Goal: Task Accomplishment & Management: Manage account settings

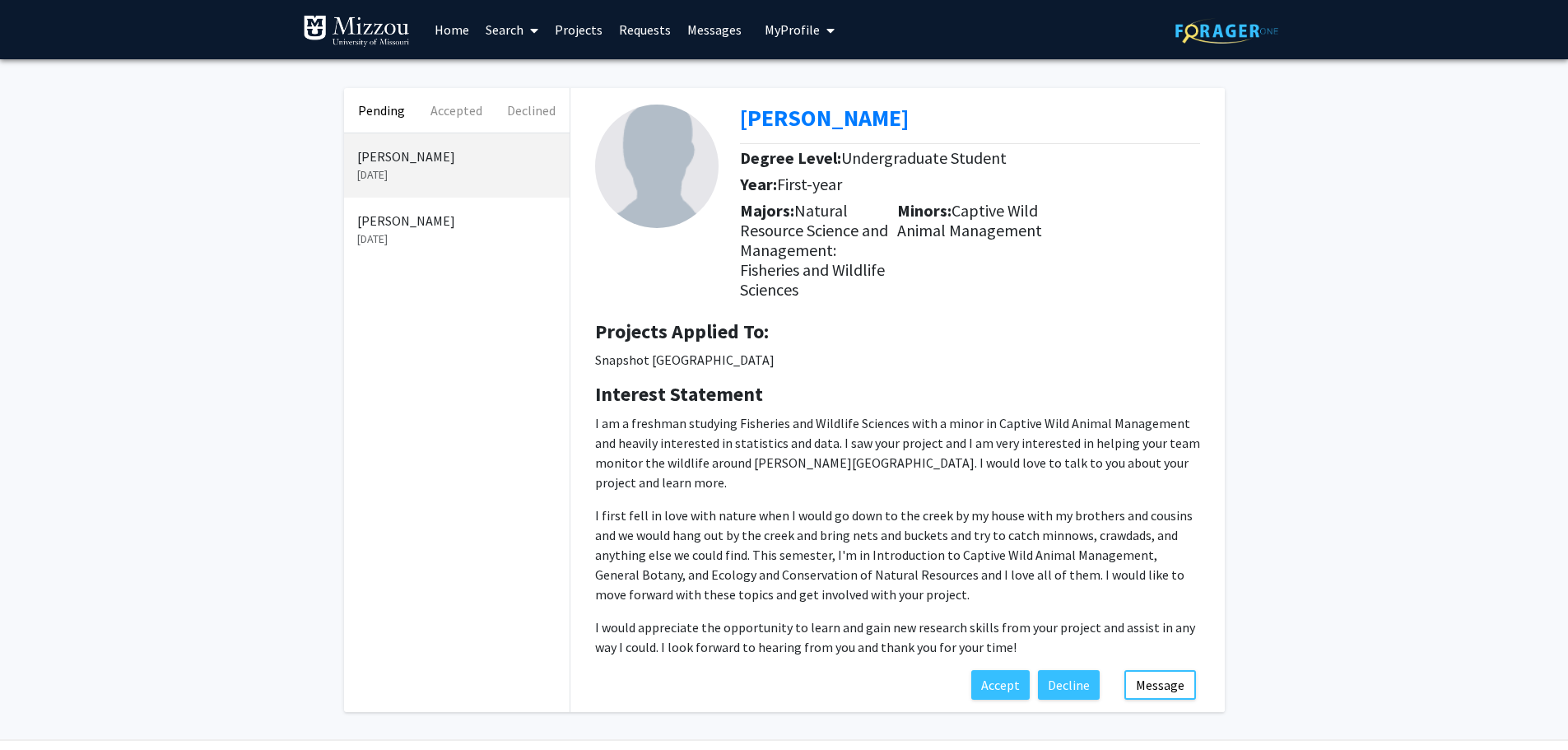
click at [426, 222] on p "[PERSON_NAME]" at bounding box center [457, 220] width 199 height 20
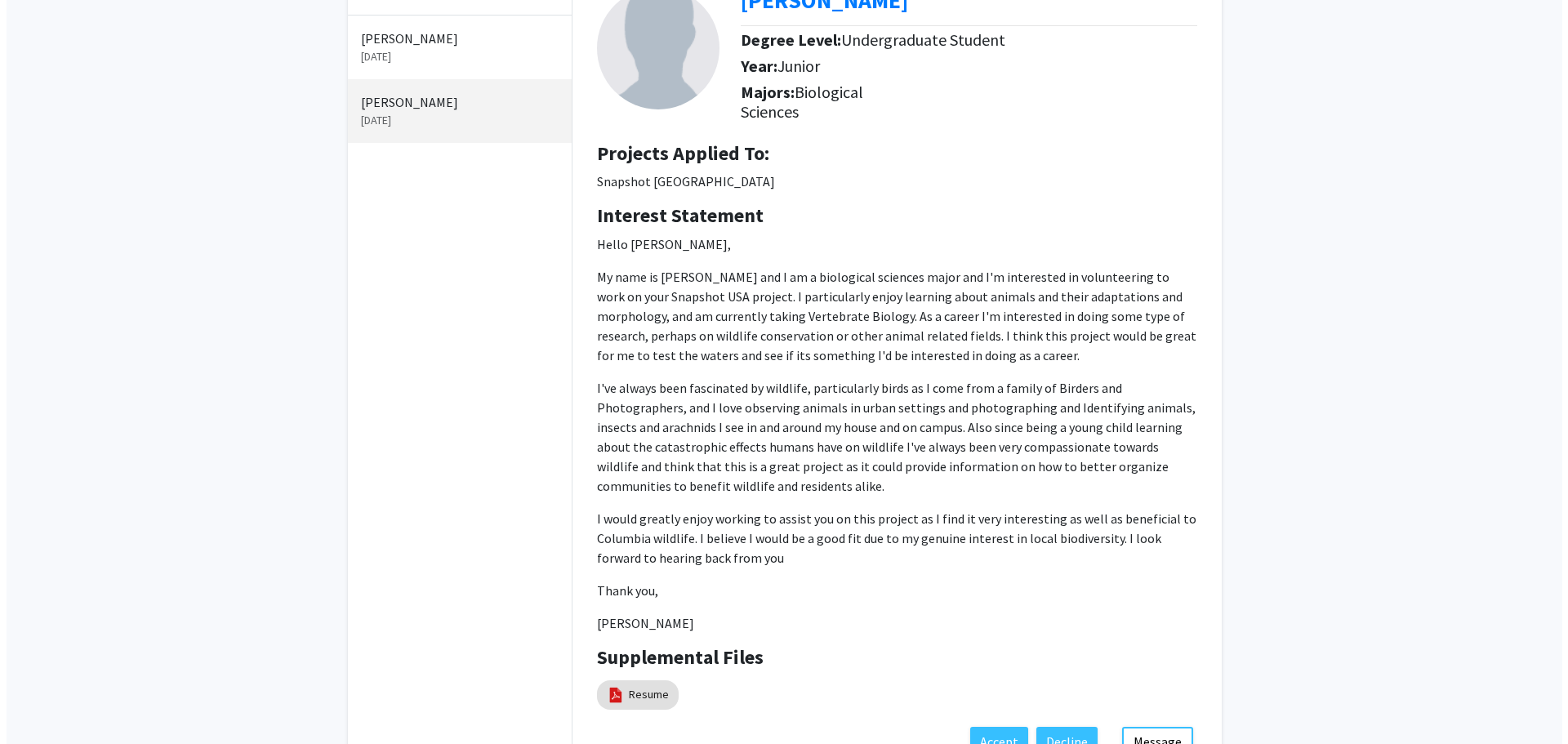
scroll to position [227, 0]
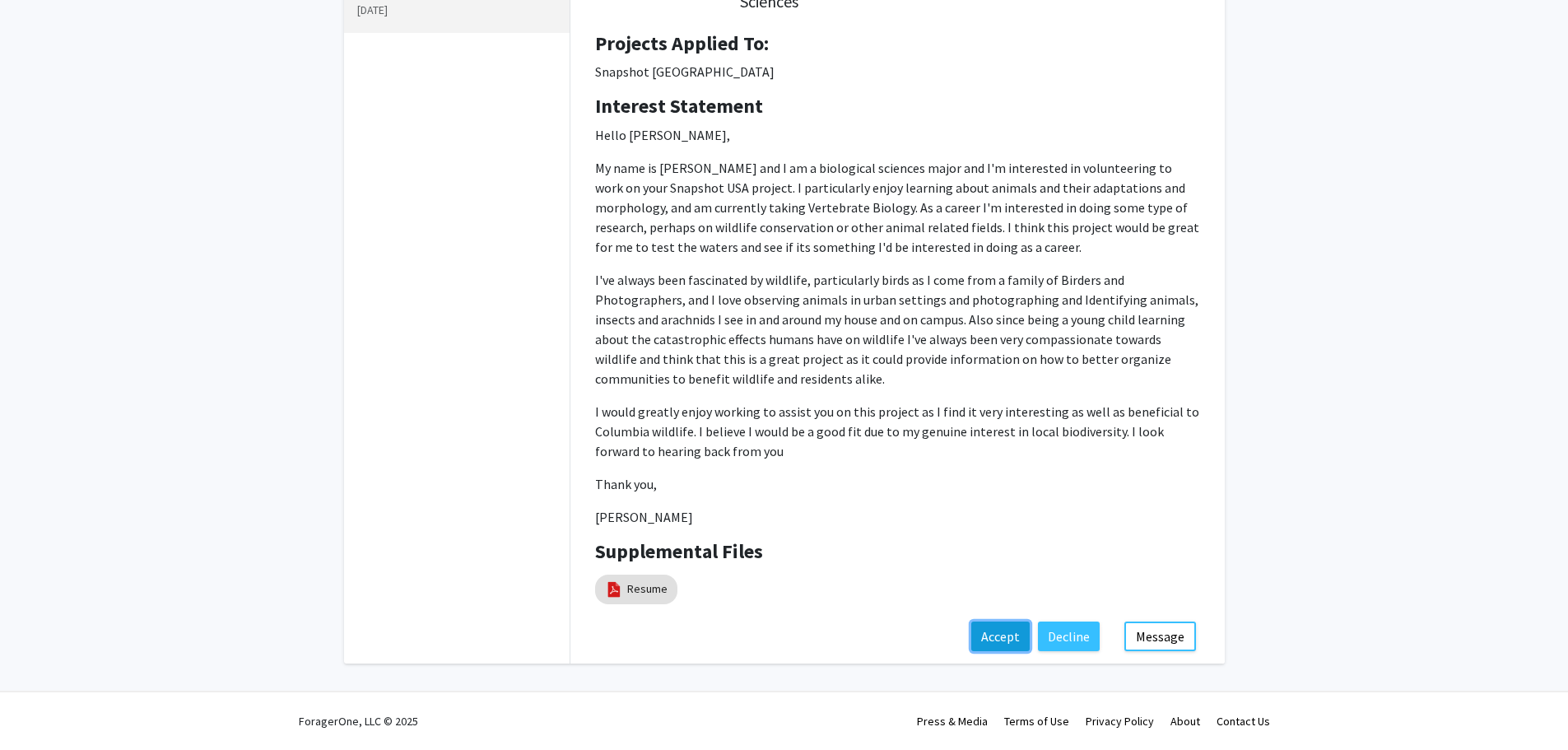
click at [1025, 645] on button "Accept" at bounding box center [1001, 637] width 58 height 30
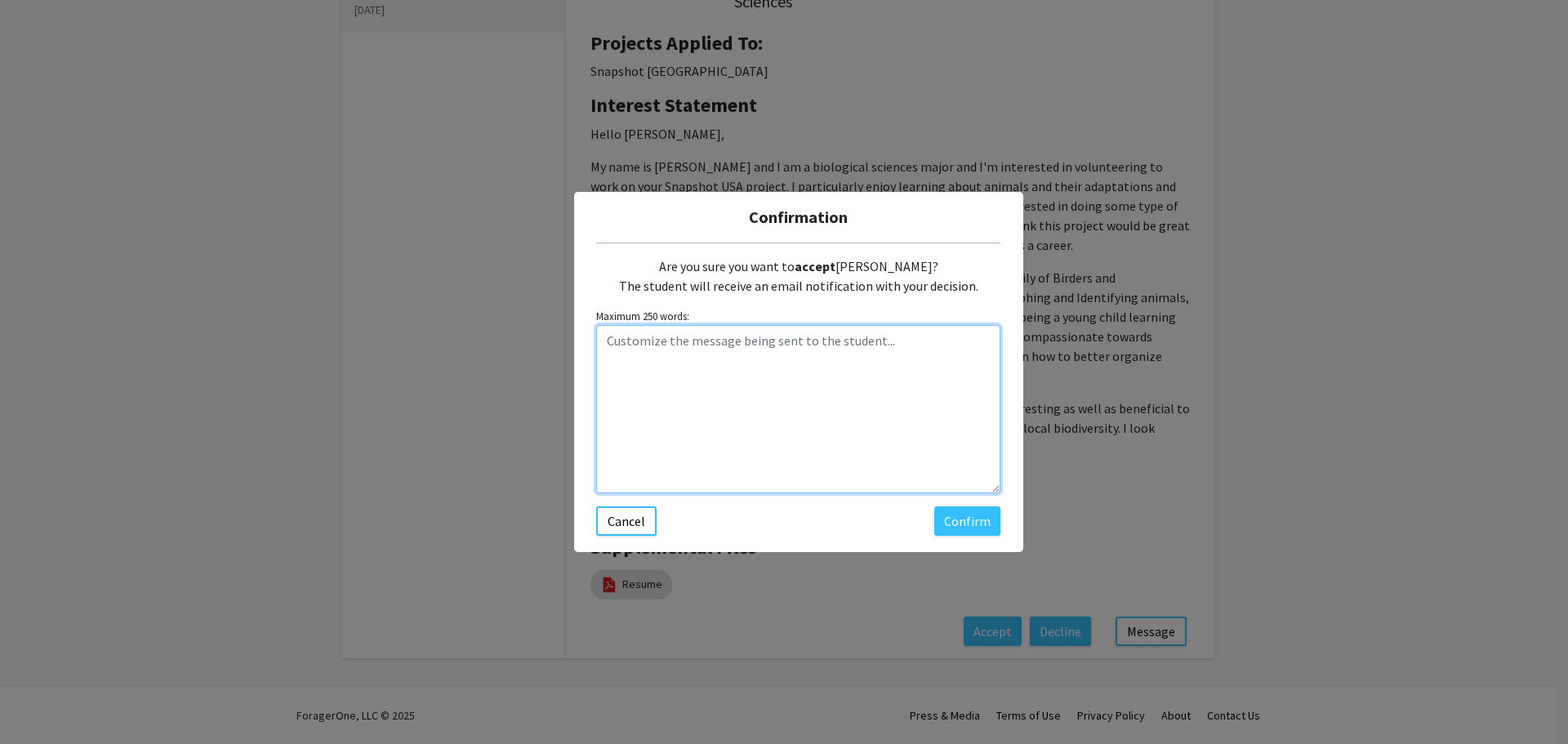
click at [897, 424] on textarea "Customize the message being sent to the student..." at bounding box center [798, 409] width 404 height 168
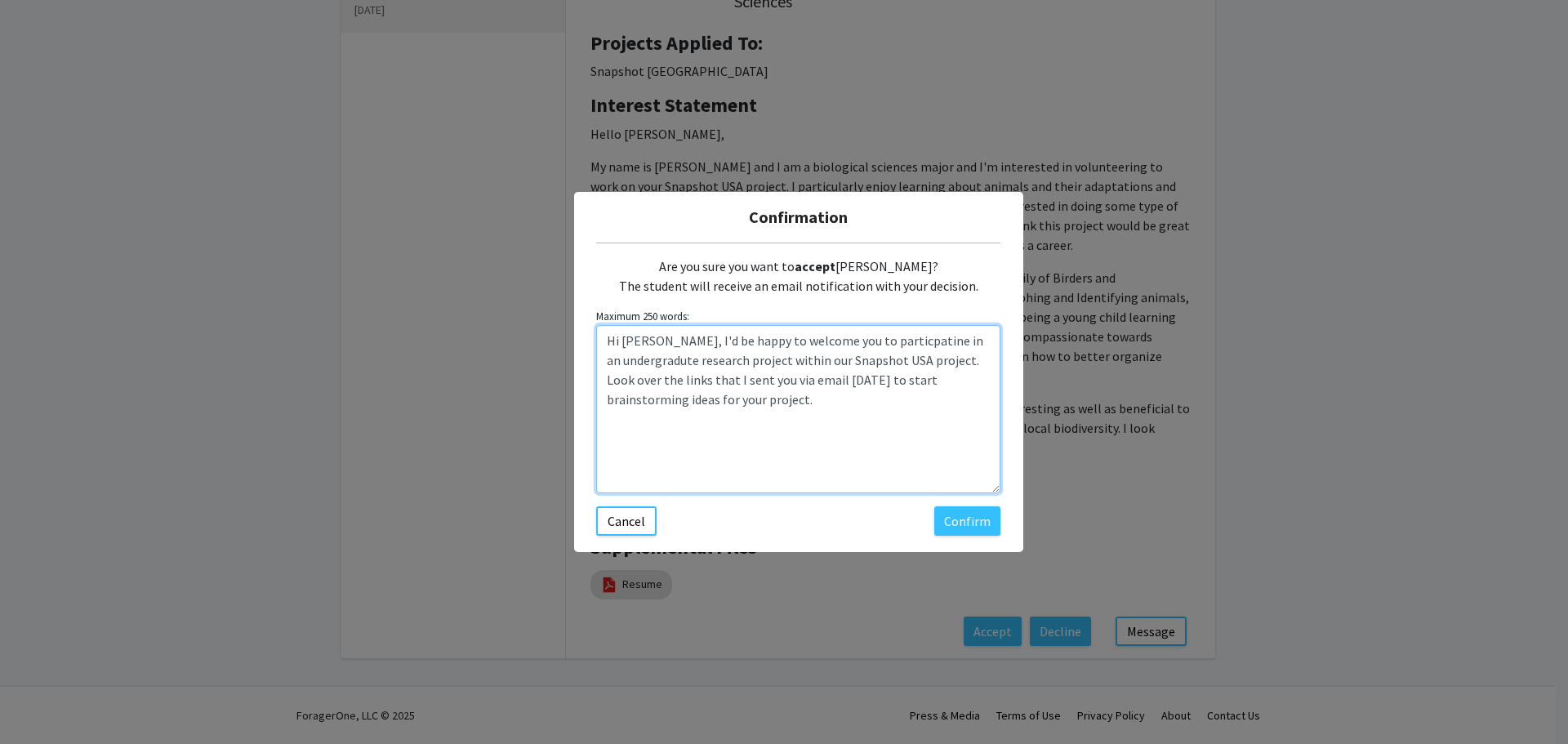
click at [882, 339] on textarea "Hi [PERSON_NAME], I'd be happy to welcome you to particpatine in an undergradut…" at bounding box center [798, 409] width 404 height 168
drag, startPoint x: 877, startPoint y: 335, endPoint x: 744, endPoint y: 372, distance: 138.1
click at [744, 372] on textarea "Hi [PERSON_NAME], I'd be happy to welcome you to particpatine in an undergradut…" at bounding box center [798, 409] width 404 height 168
click at [839, 346] on textarea "Hi [PERSON_NAME], I'd be happy to welcome you to particpatine in an undergradut…" at bounding box center [798, 409] width 404 height 168
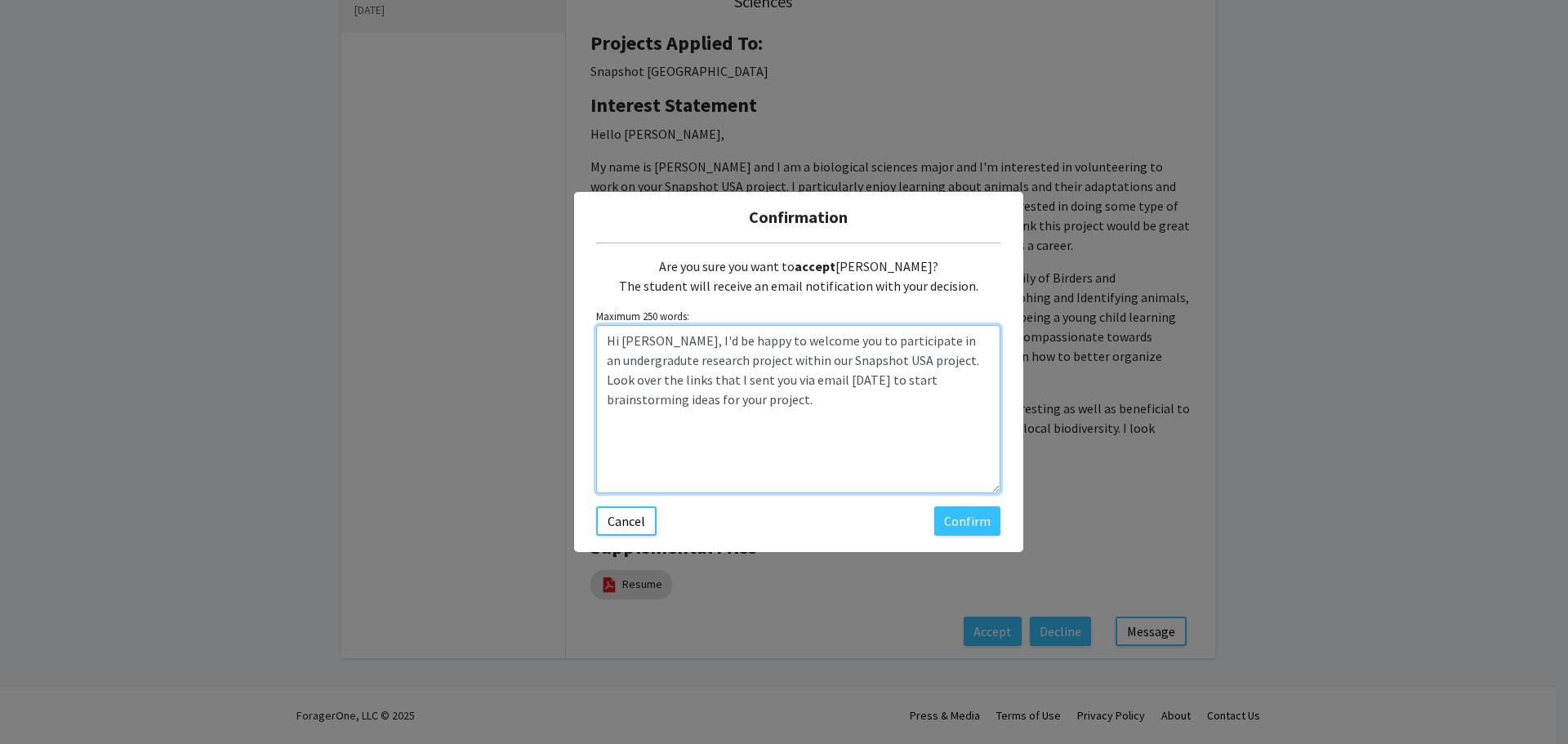
click at [621, 362] on textarea "Hi [PERSON_NAME], I'd be happy to welcome you to participate in an undergradute…" at bounding box center [798, 409] width 404 height 168
click at [856, 399] on textarea "Hi [PERSON_NAME], I'd be happy to welcome you to participate in an undergraduat…" at bounding box center [798, 409] width 404 height 168
type textarea "Hi [PERSON_NAME], I'd be happy to welcome you to participate in an undergraduat…"
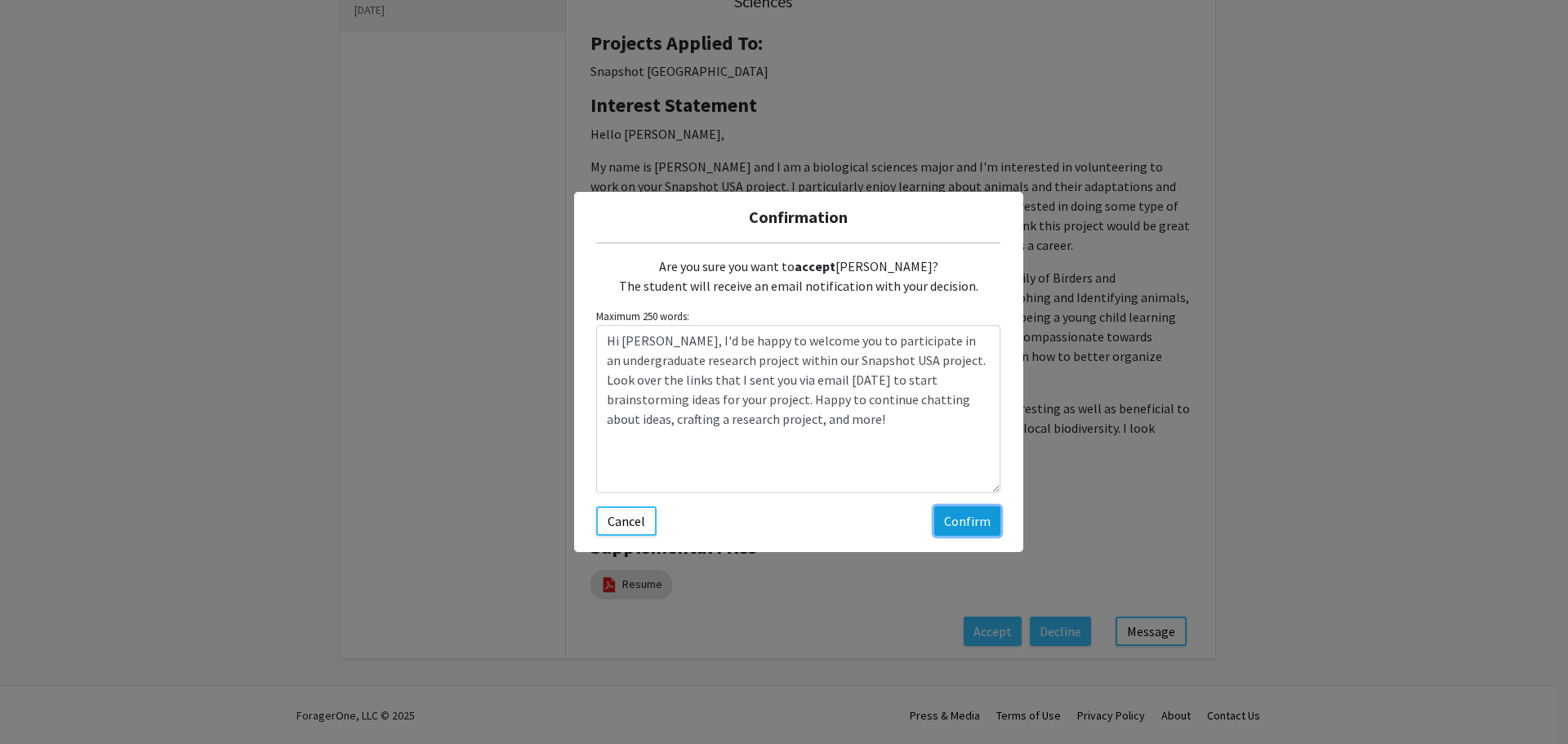
click at [965, 518] on button "Confirm" at bounding box center [967, 521] width 66 height 30
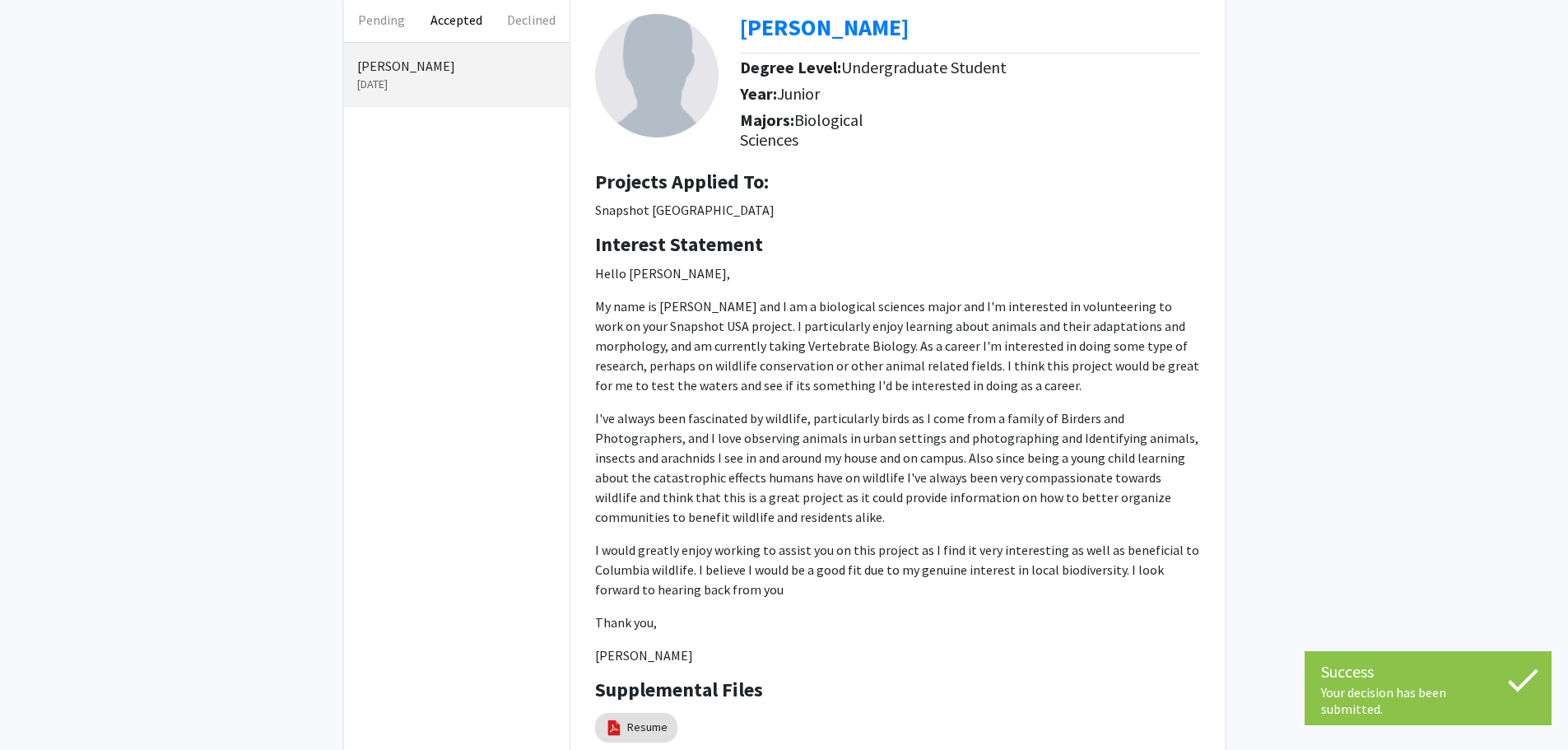
scroll to position [0, 0]
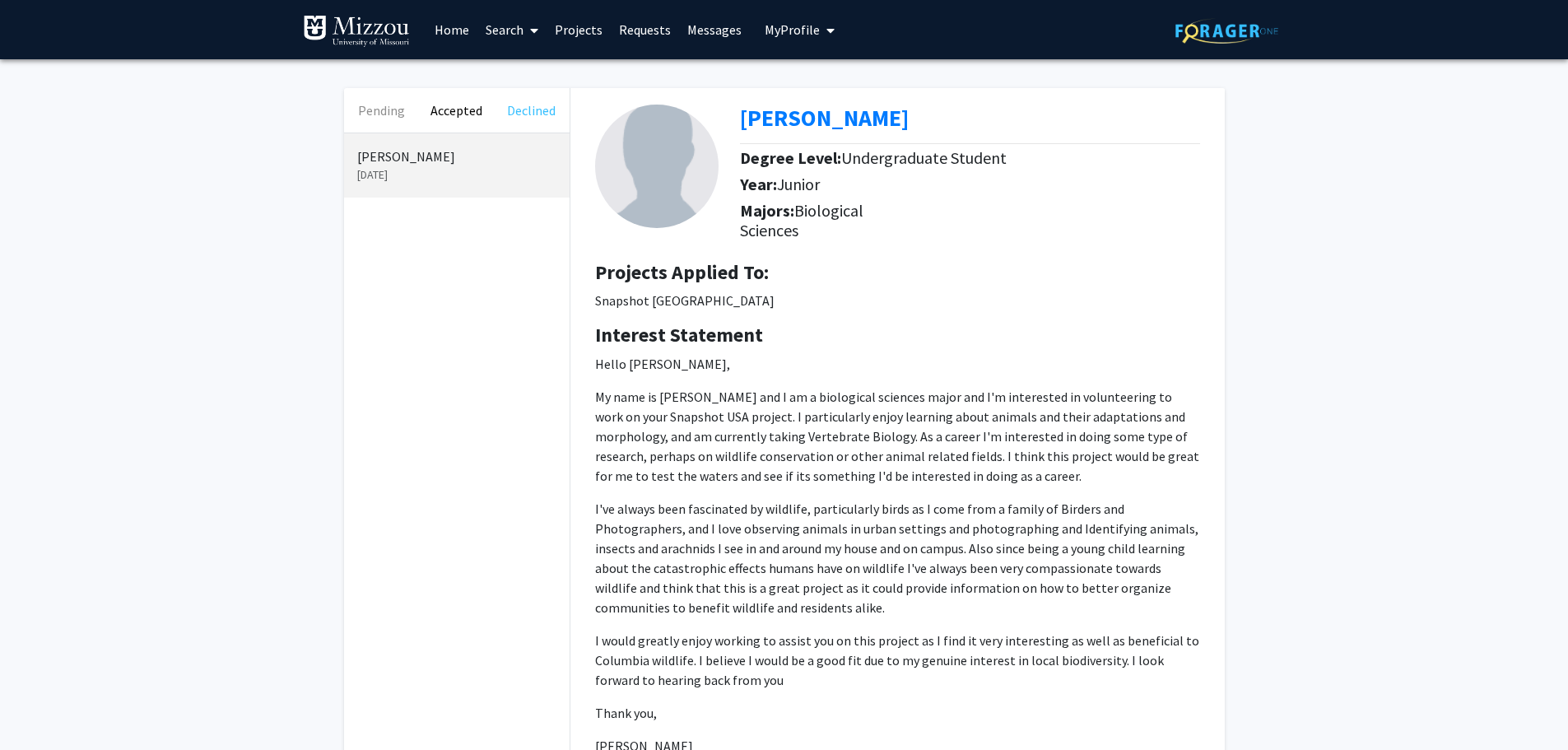
click at [535, 123] on button "Declined" at bounding box center [532, 110] width 75 height 44
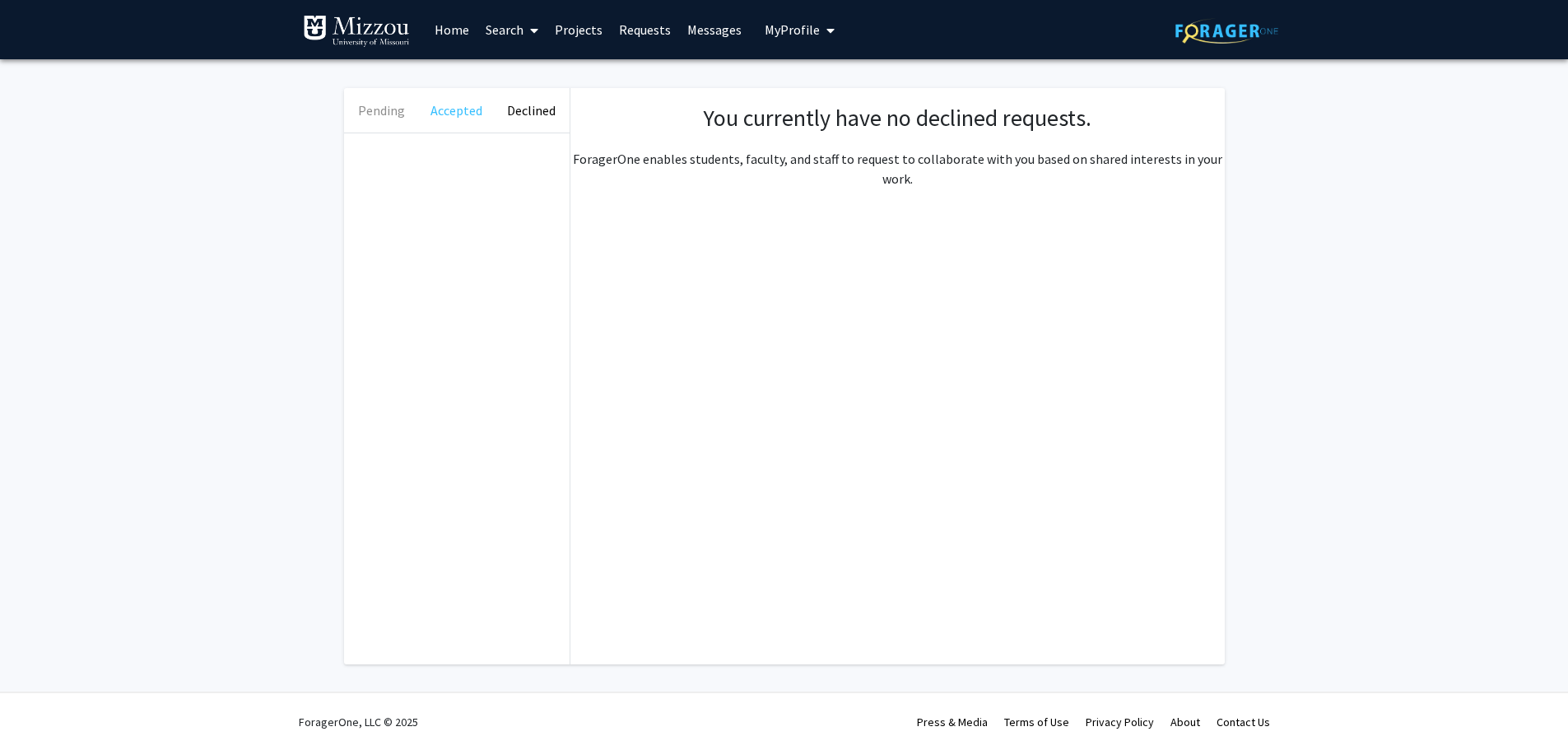
click at [433, 107] on button "Accepted" at bounding box center [457, 110] width 75 height 44
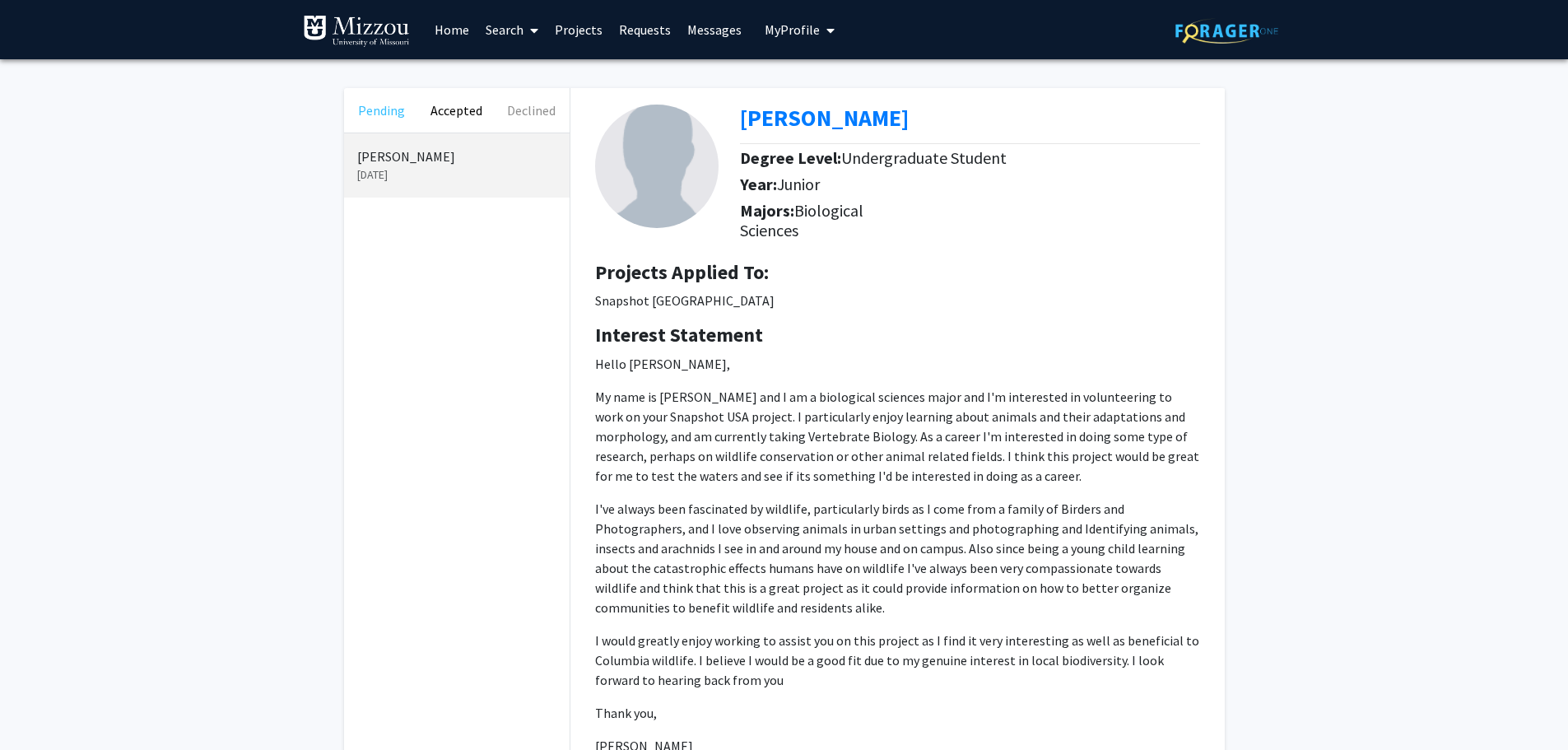
click at [356, 118] on button "Pending" at bounding box center [382, 110] width 75 height 44
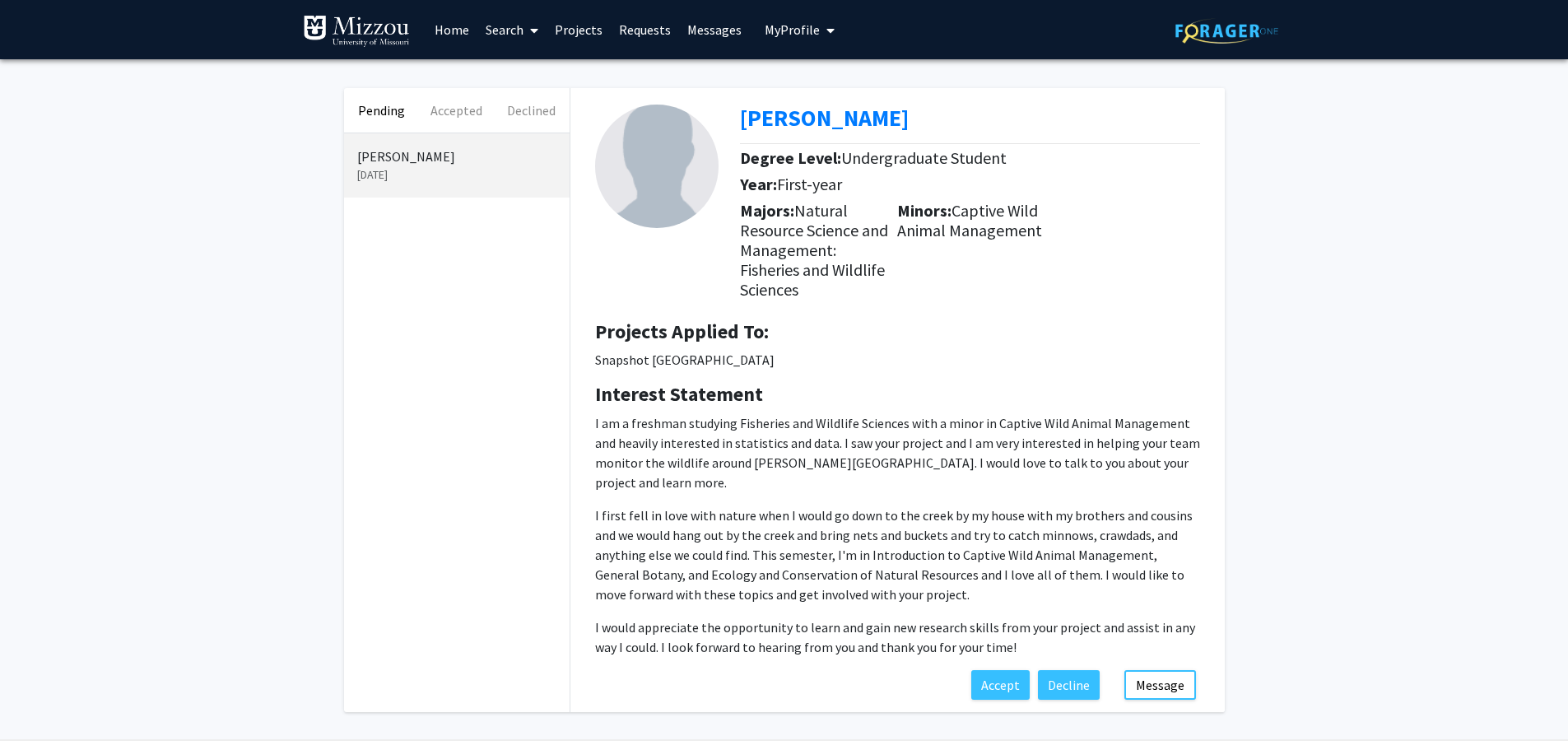
click at [453, 154] on p "[PERSON_NAME]" at bounding box center [457, 156] width 199 height 20
click at [1157, 670] on button "Message" at bounding box center [1160, 685] width 72 height 30
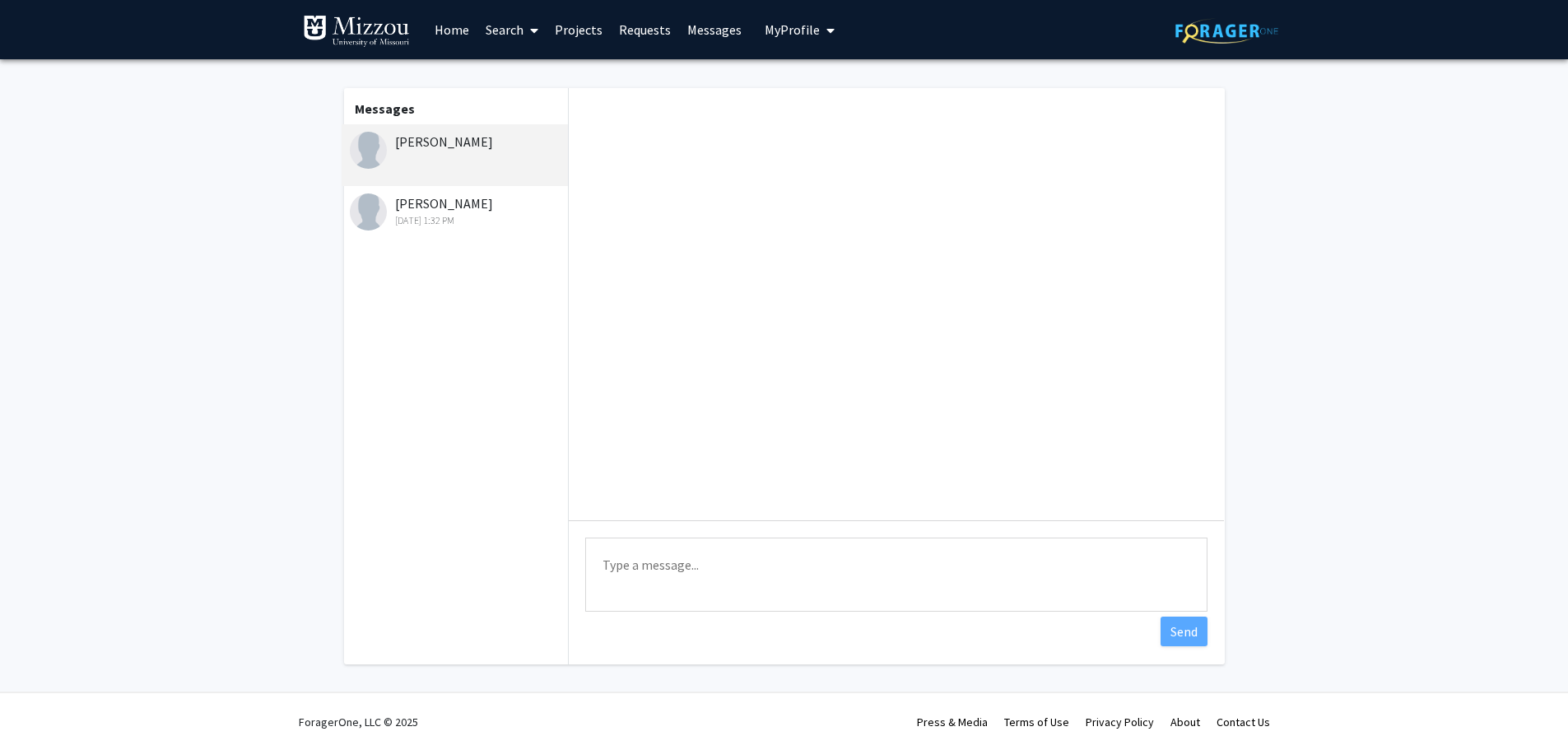
click at [755, 588] on textarea "Type a message" at bounding box center [896, 574] width 623 height 74
type textarea "Hell"
click at [474, 230] on div "[PERSON_NAME] [DATE] 1:32 PM" at bounding box center [455, 217] width 227 height 62
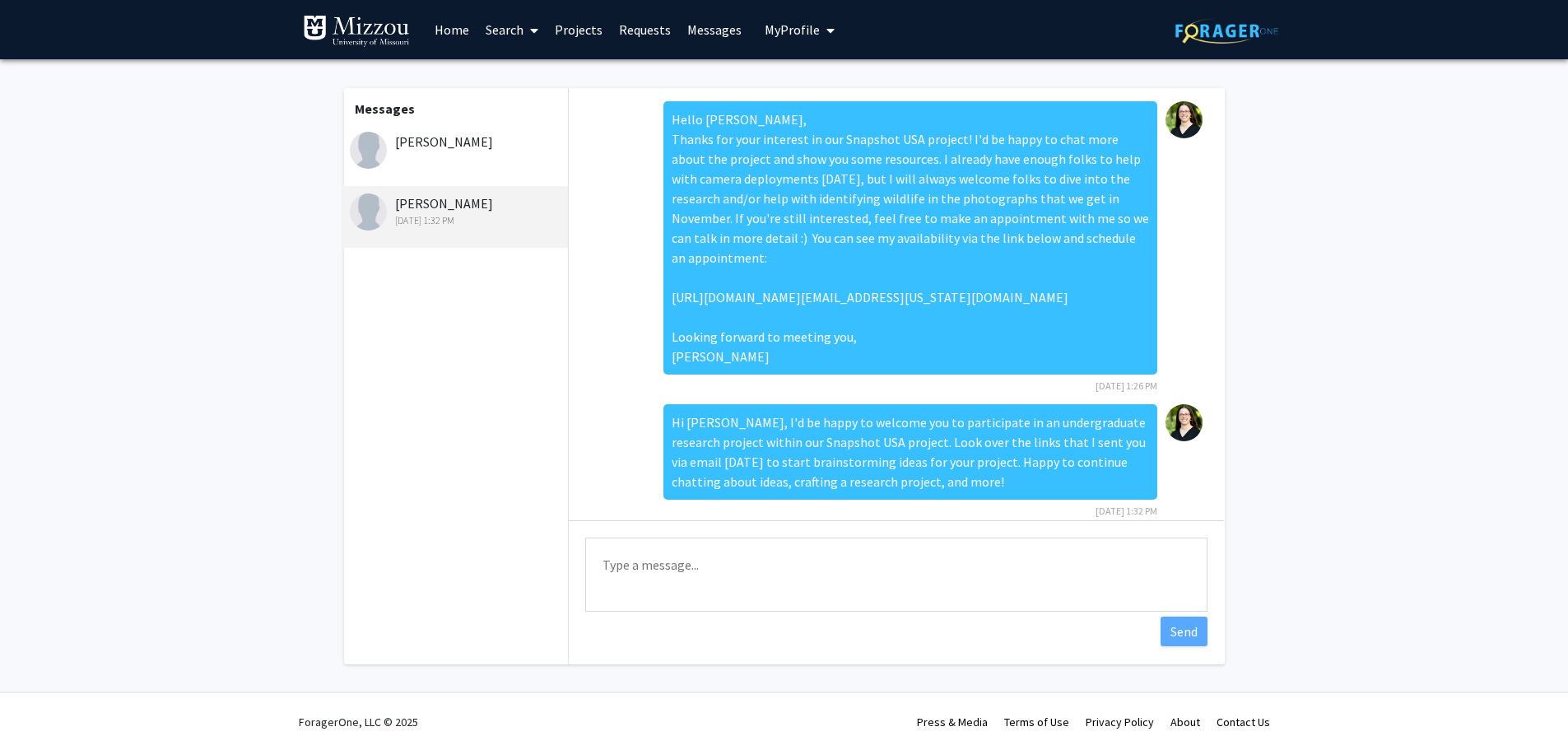
drag, startPoint x: 733, startPoint y: 373, endPoint x: 654, endPoint y: 113, distance: 271.7
click at [664, 113] on div "Hello [PERSON_NAME], Thanks for your interest in our Snapshot USA project! I'd …" at bounding box center [911, 238] width 494 height 273
copy div "Hello [PERSON_NAME], Thanks for your interest in our Snapshot USA project! I'd …"
click at [500, 138] on div "[PERSON_NAME]" at bounding box center [458, 141] width 215 height 20
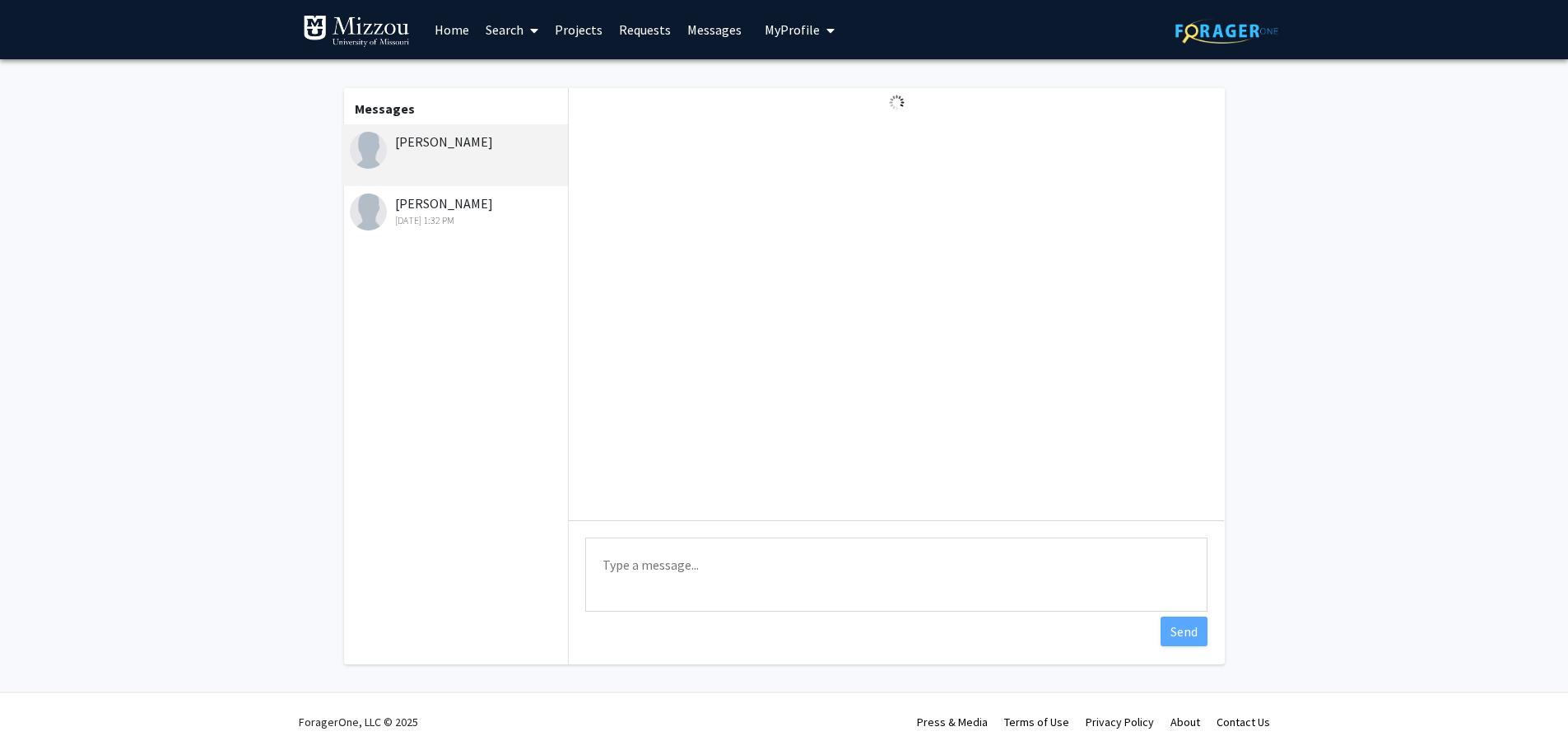
click at [713, 583] on textarea "Type a message" at bounding box center [896, 574] width 623 height 74
paste textarea "Hello [PERSON_NAME], Thanks for your interest in our Snapshot USA project! I'd …"
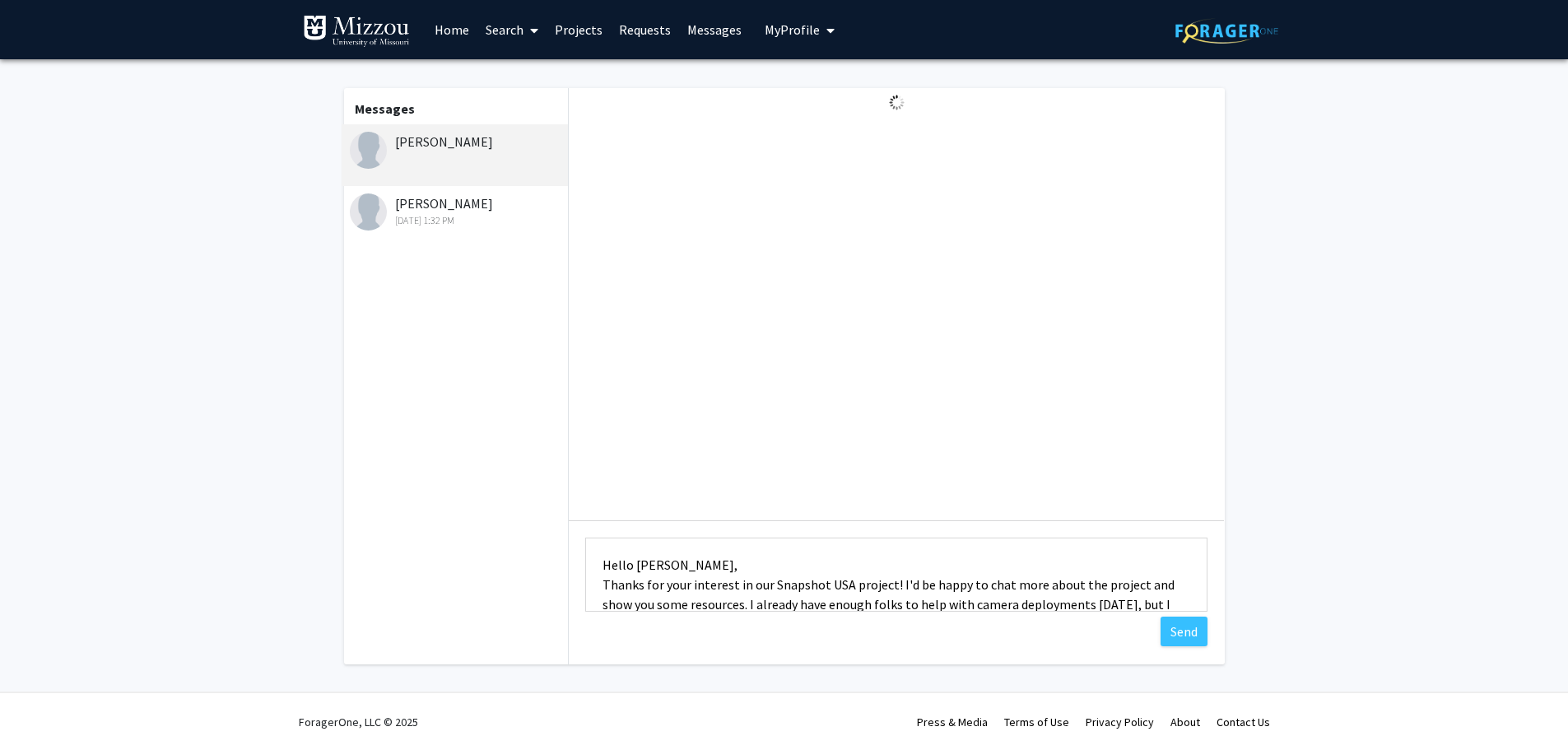
click at [656, 563] on textarea "Hello [PERSON_NAME], Thanks for your interest in our Snapshot USA project! I'd …" at bounding box center [896, 574] width 623 height 74
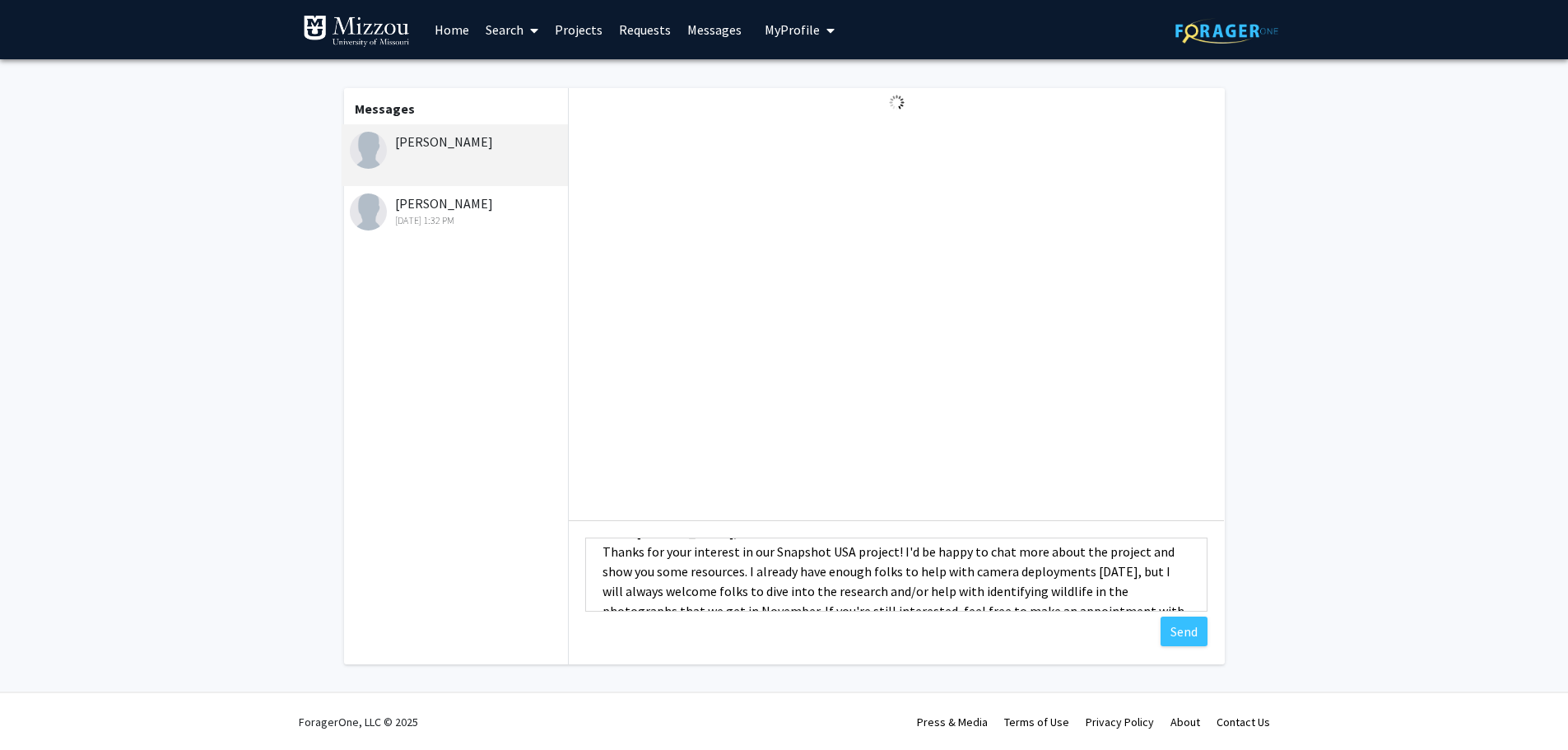
click at [1125, 577] on textarea "Hello [PERSON_NAME], Thanks for your interest in our Snapshot USA project! I'd …" at bounding box center [896, 574] width 623 height 74
click at [1193, 607] on textarea "Hello [PERSON_NAME], Thanks for your interest in our Snapshot USA project! I'd …" at bounding box center [896, 574] width 623 height 74
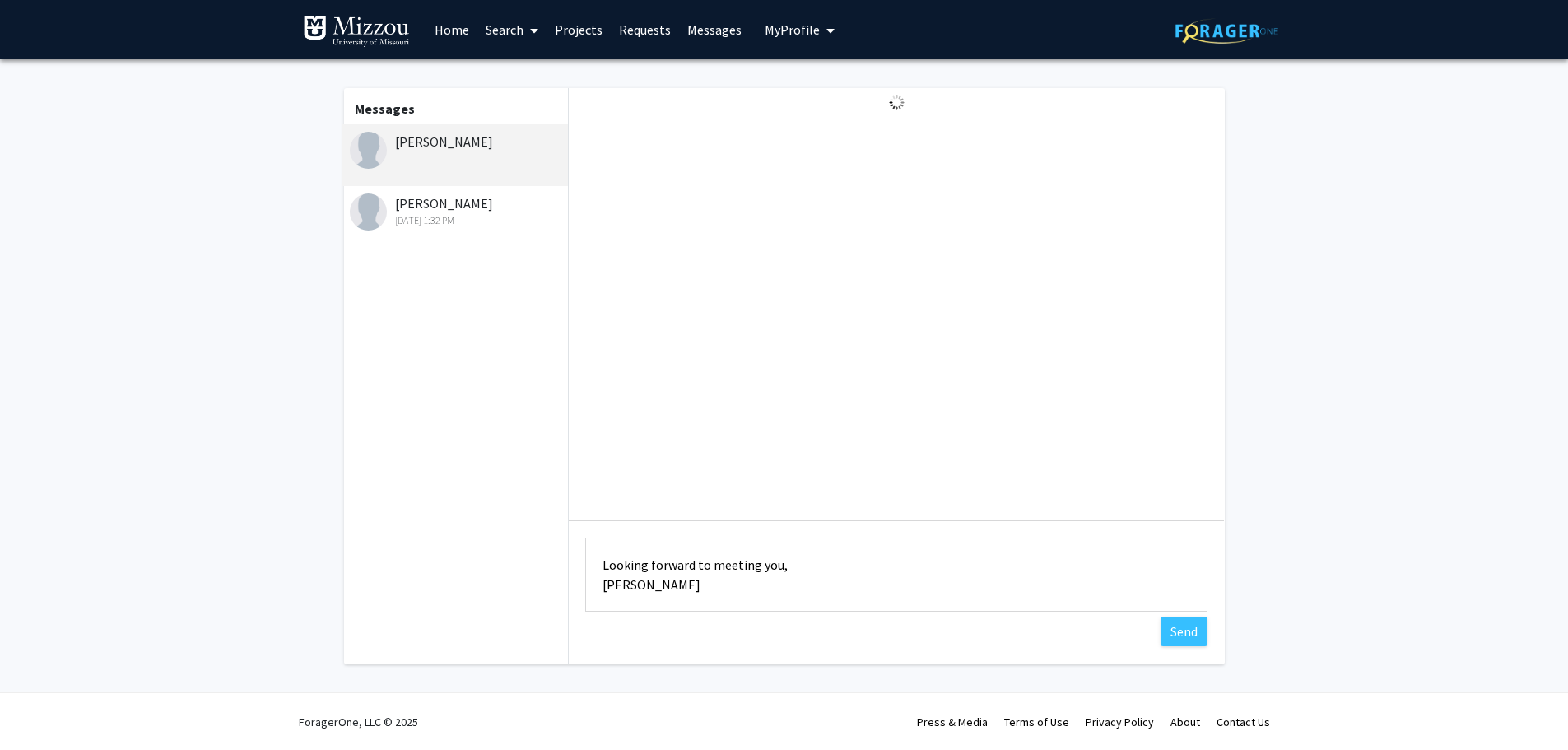
scroll to position [198, 0]
type textarea "Hello [PERSON_NAME], Thanks for your interest in our Snapshot USA project! I'd …"
click at [1194, 637] on button "Send" at bounding box center [1184, 632] width 47 height 30
click at [456, 215] on div "[DATE] 1:32 PM" at bounding box center [458, 221] width 215 height 15
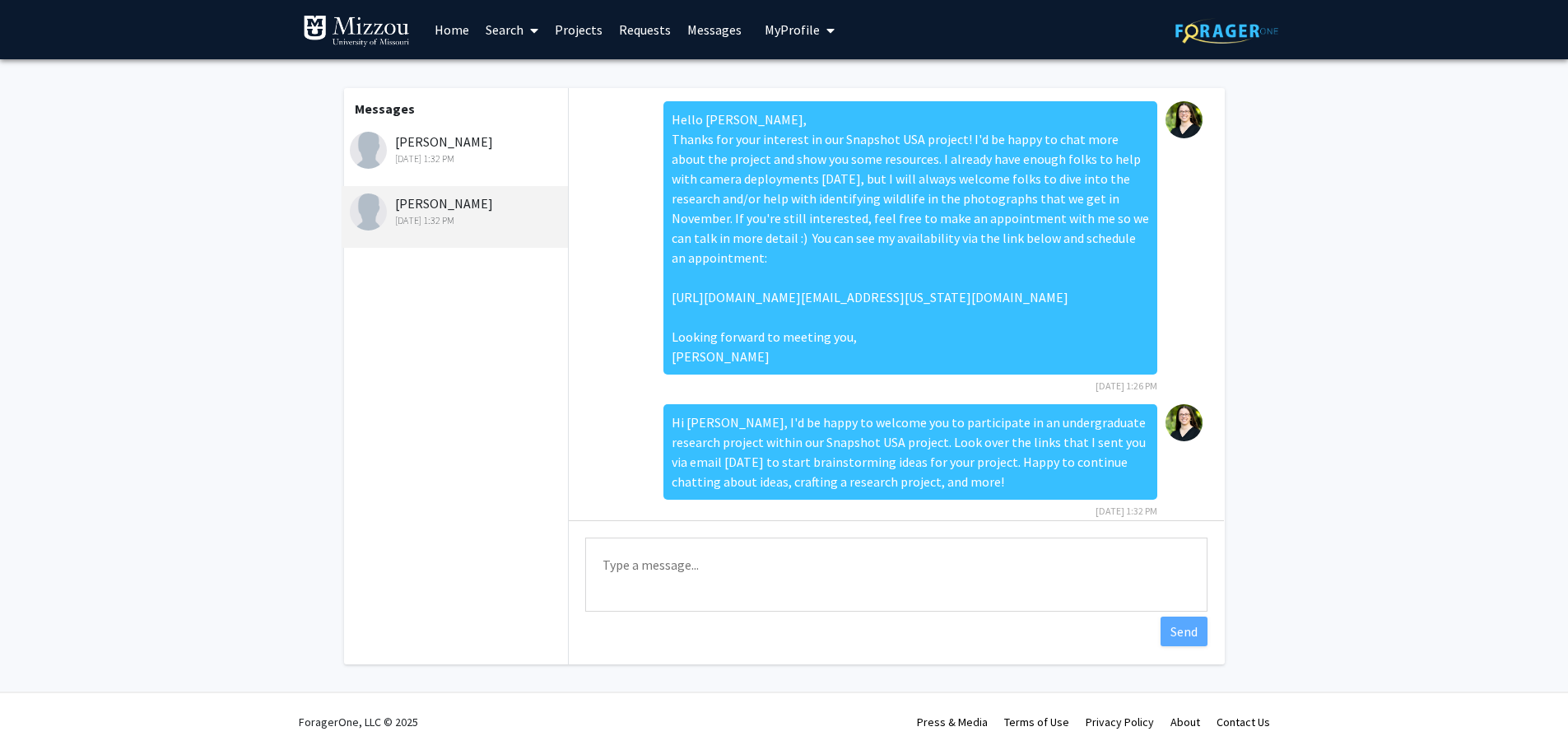
scroll to position [42, 0]
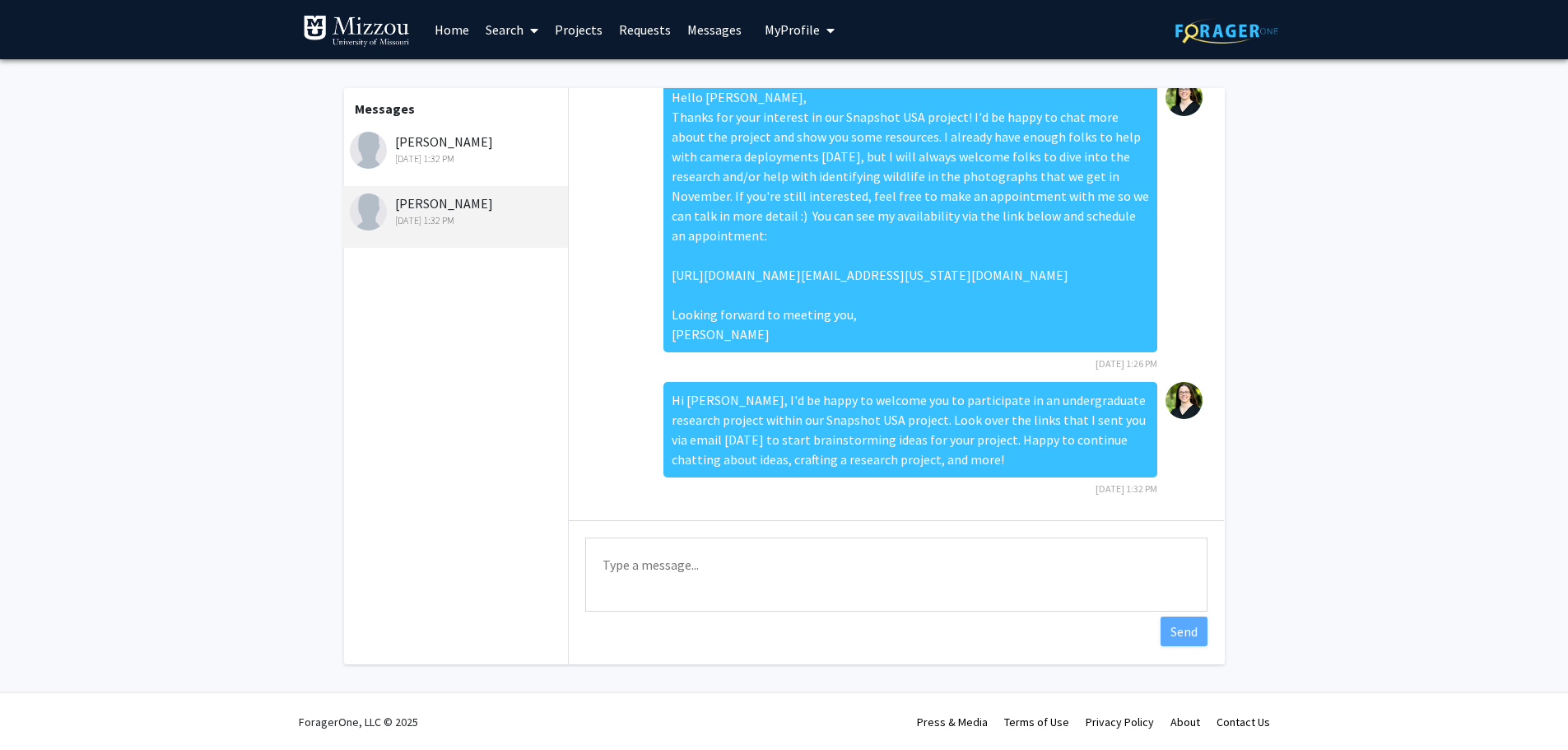
click at [462, 154] on div "[DATE] 1:32 PM" at bounding box center [458, 159] width 215 height 15
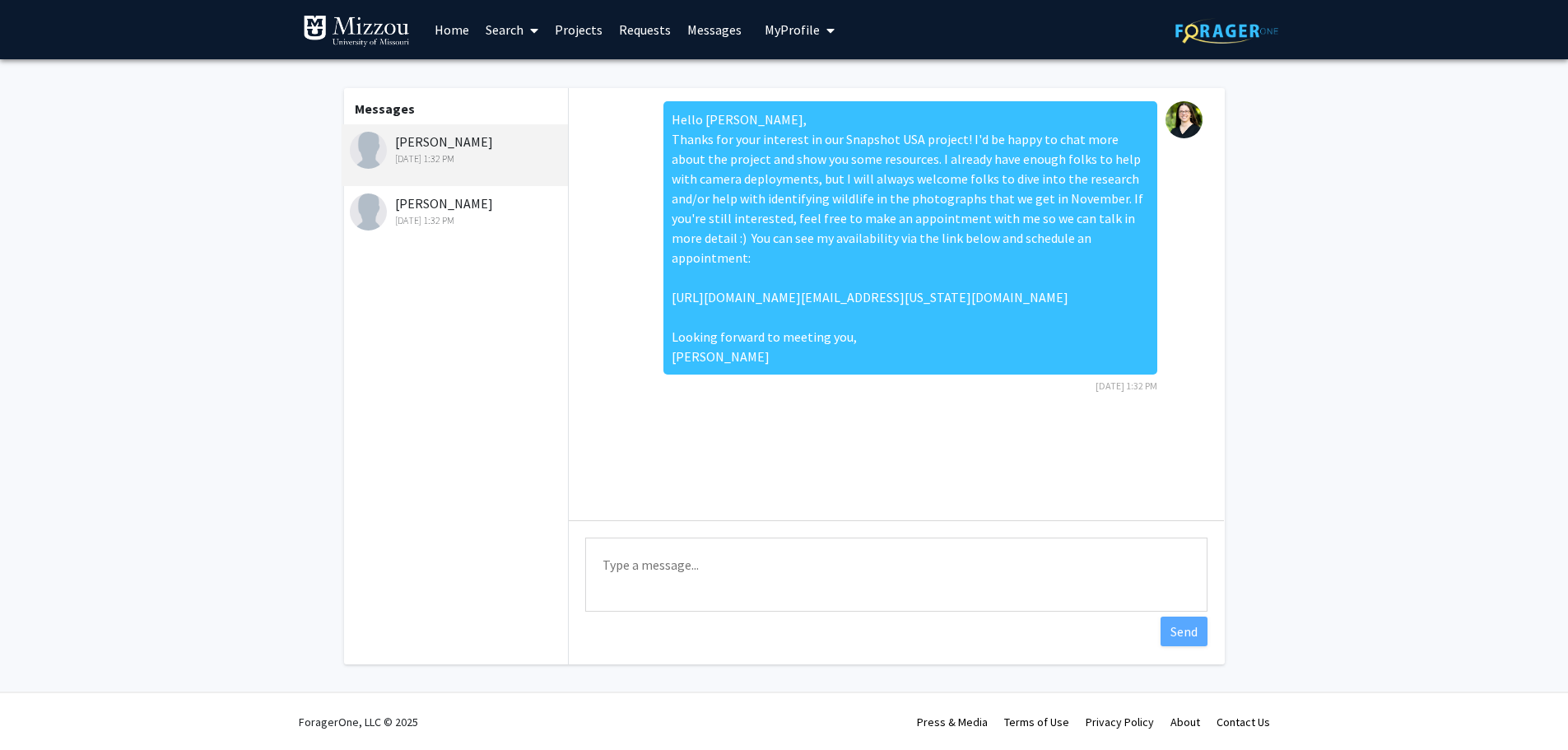
click at [583, 32] on link "Projects" at bounding box center [579, 30] width 65 height 58
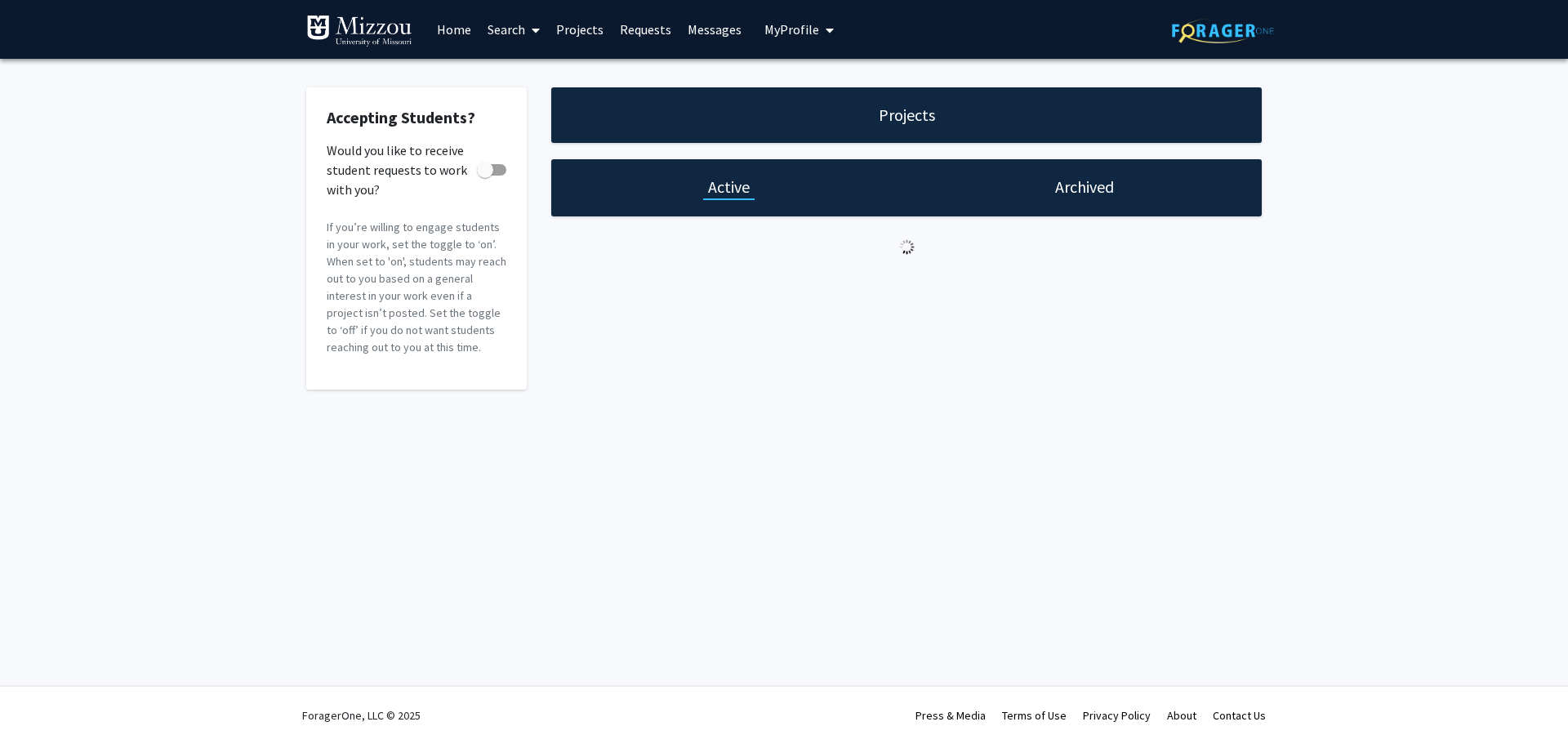
checkbox input "true"
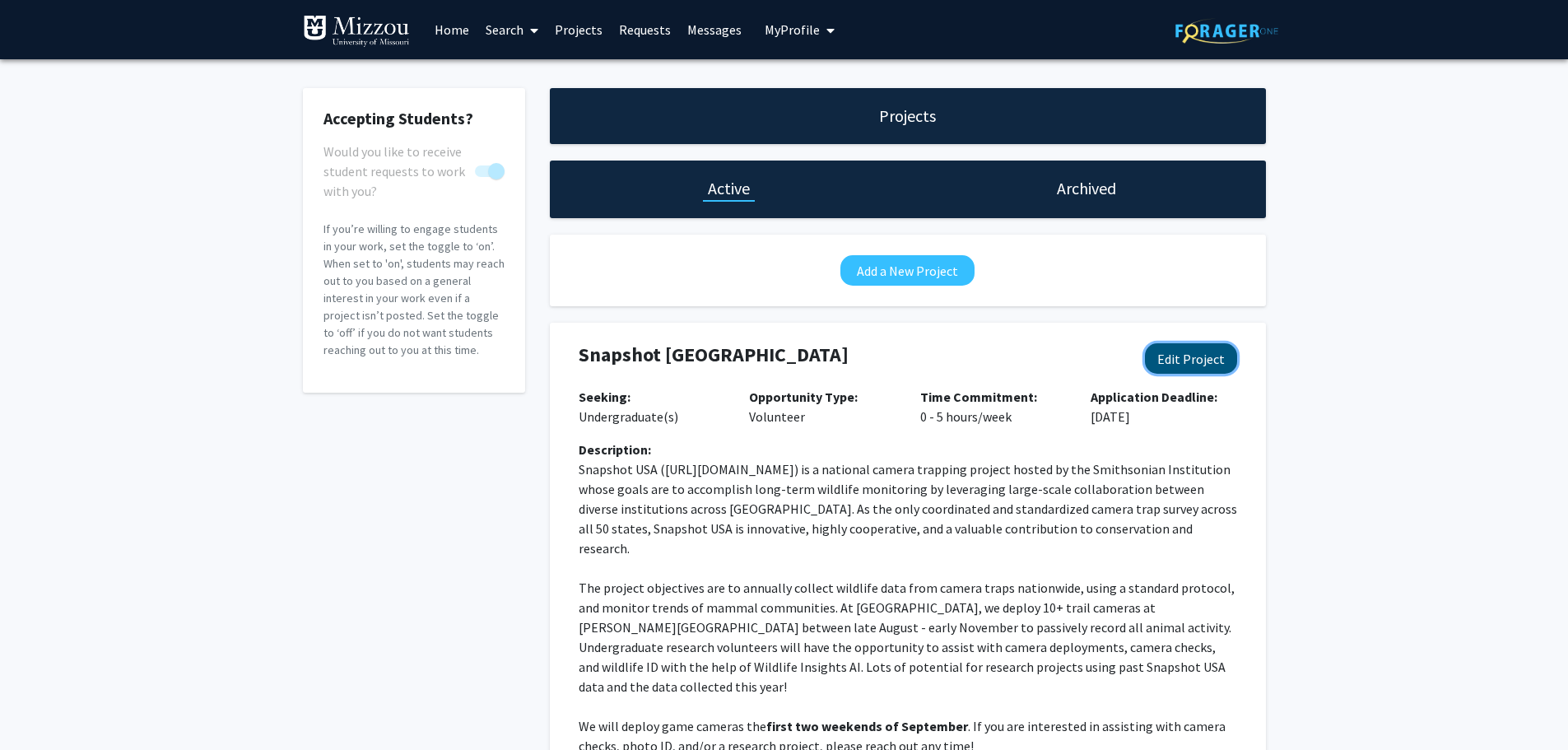
click at [1217, 352] on button "Edit Project" at bounding box center [1191, 359] width 92 height 31
select select "0 - 5"
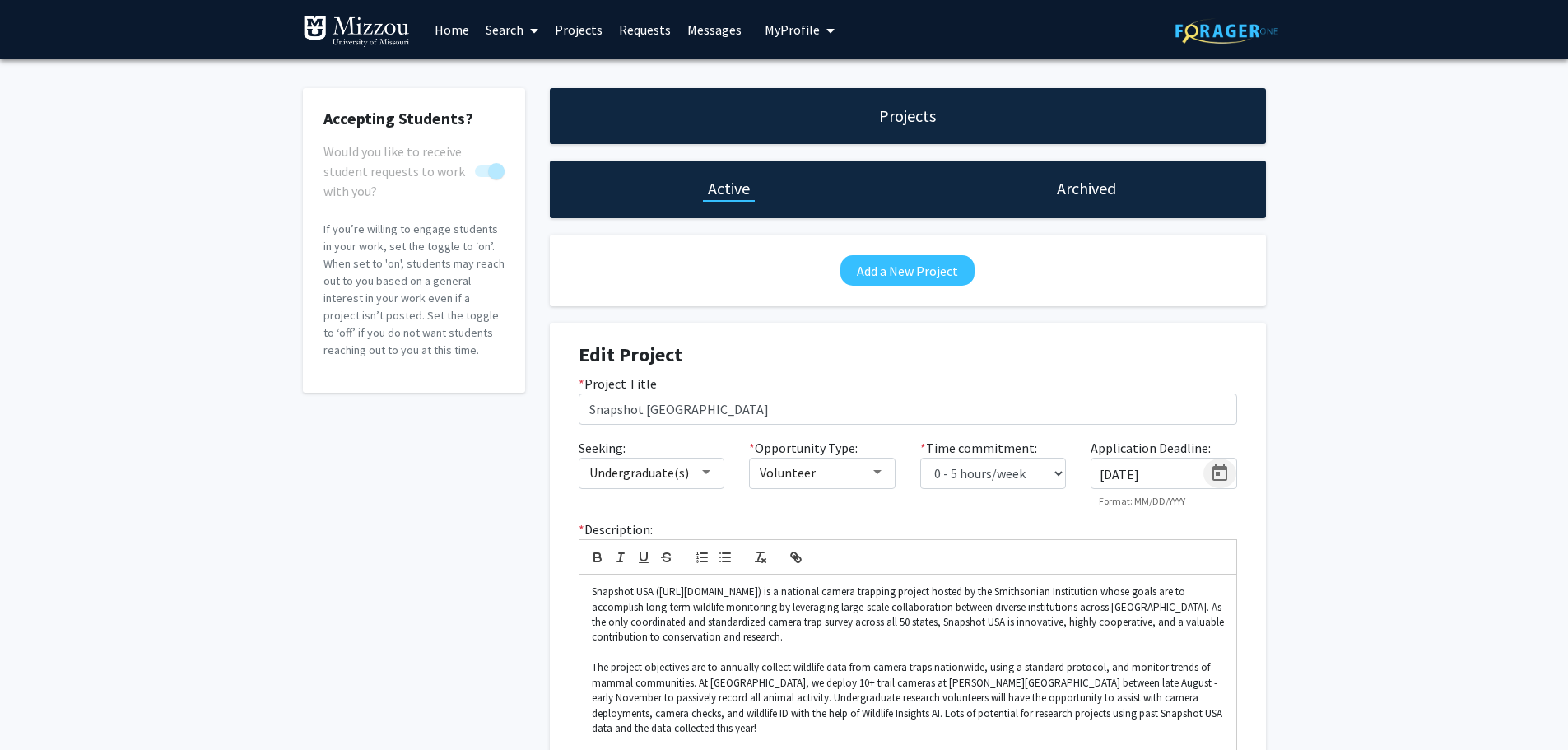
click at [1221, 471] on icon "Open calendar" at bounding box center [1220, 473] width 20 height 20
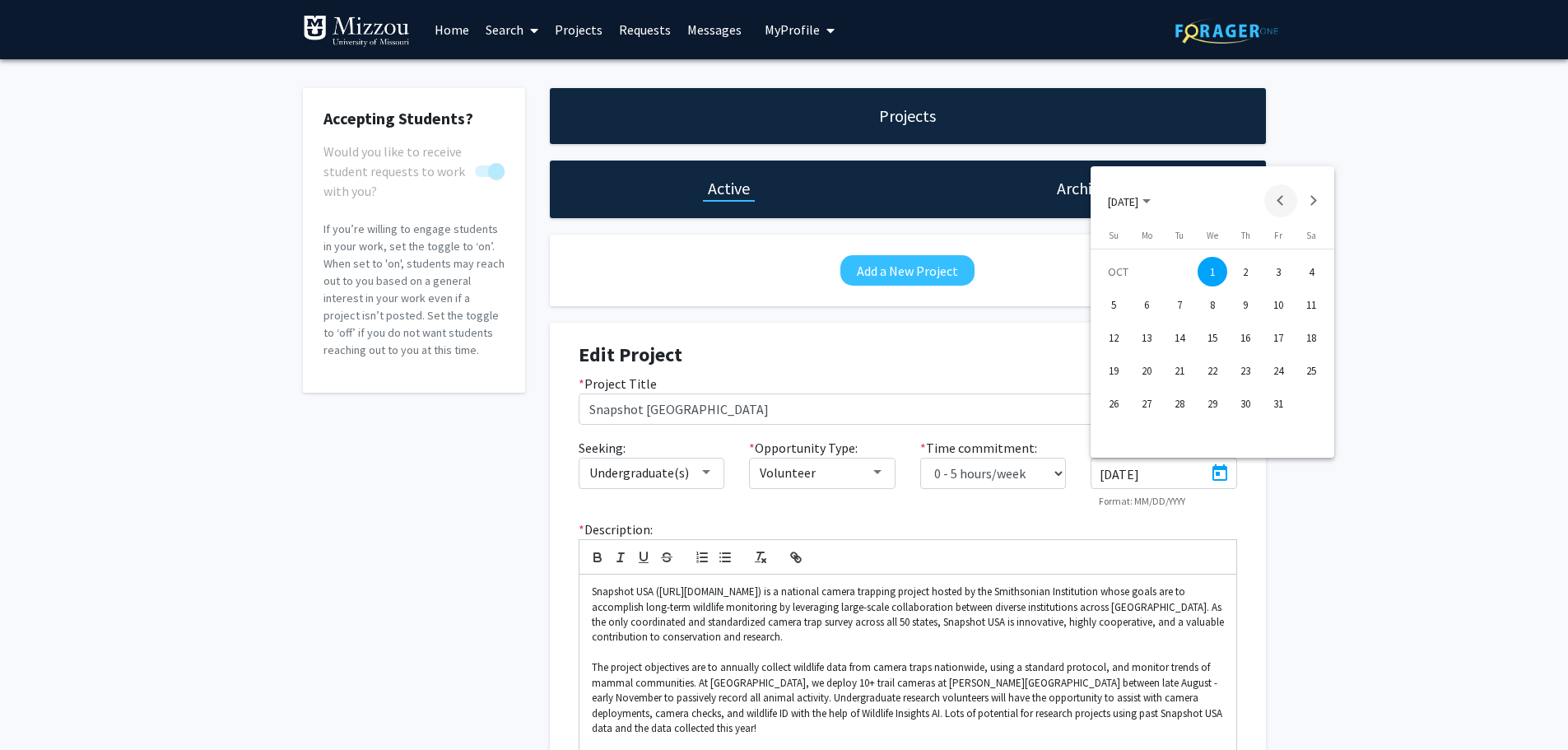
click at [1285, 206] on button "Previous month" at bounding box center [1281, 200] width 33 height 33
click at [1216, 339] on div "10" at bounding box center [1213, 338] width 30 height 30
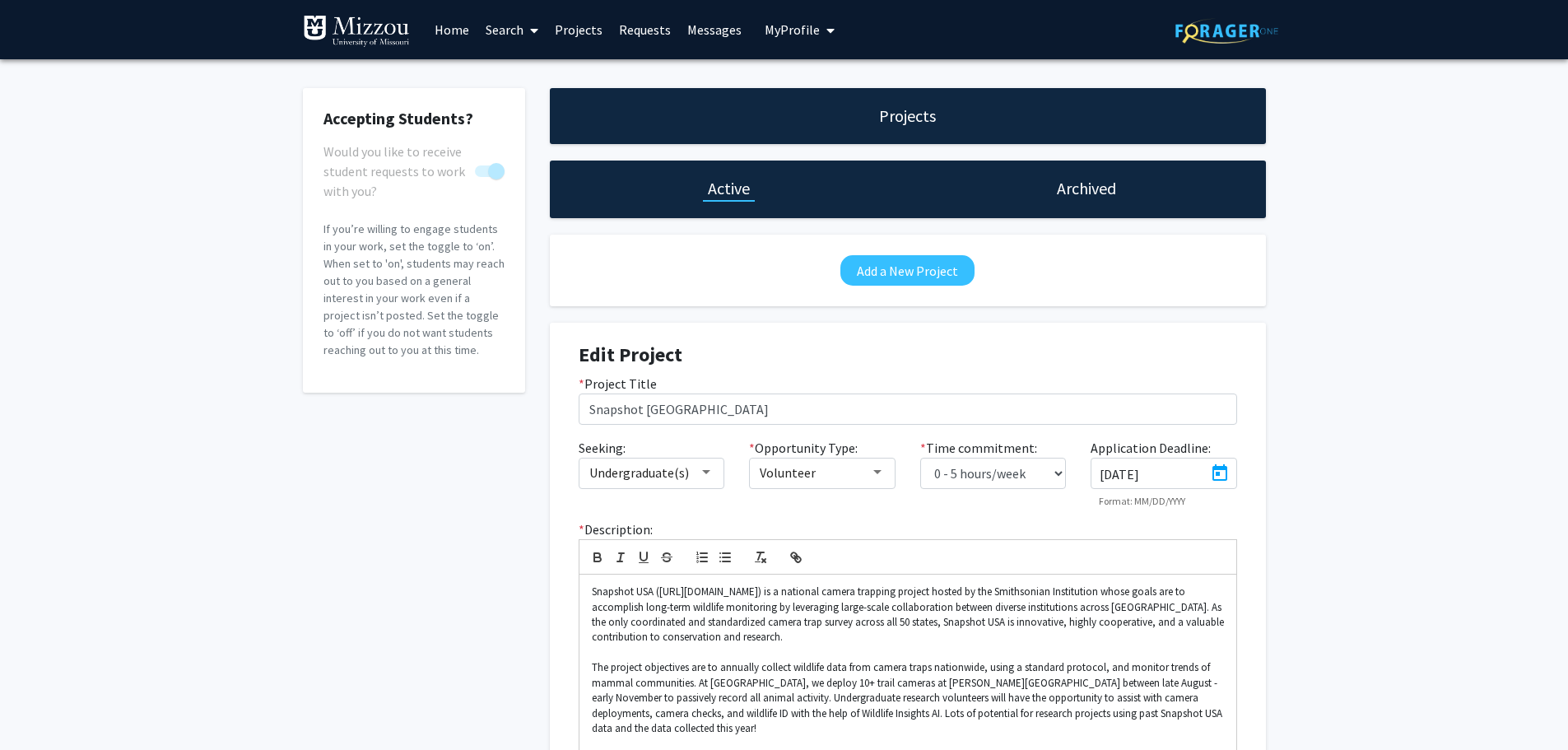
type input "[DATE]"
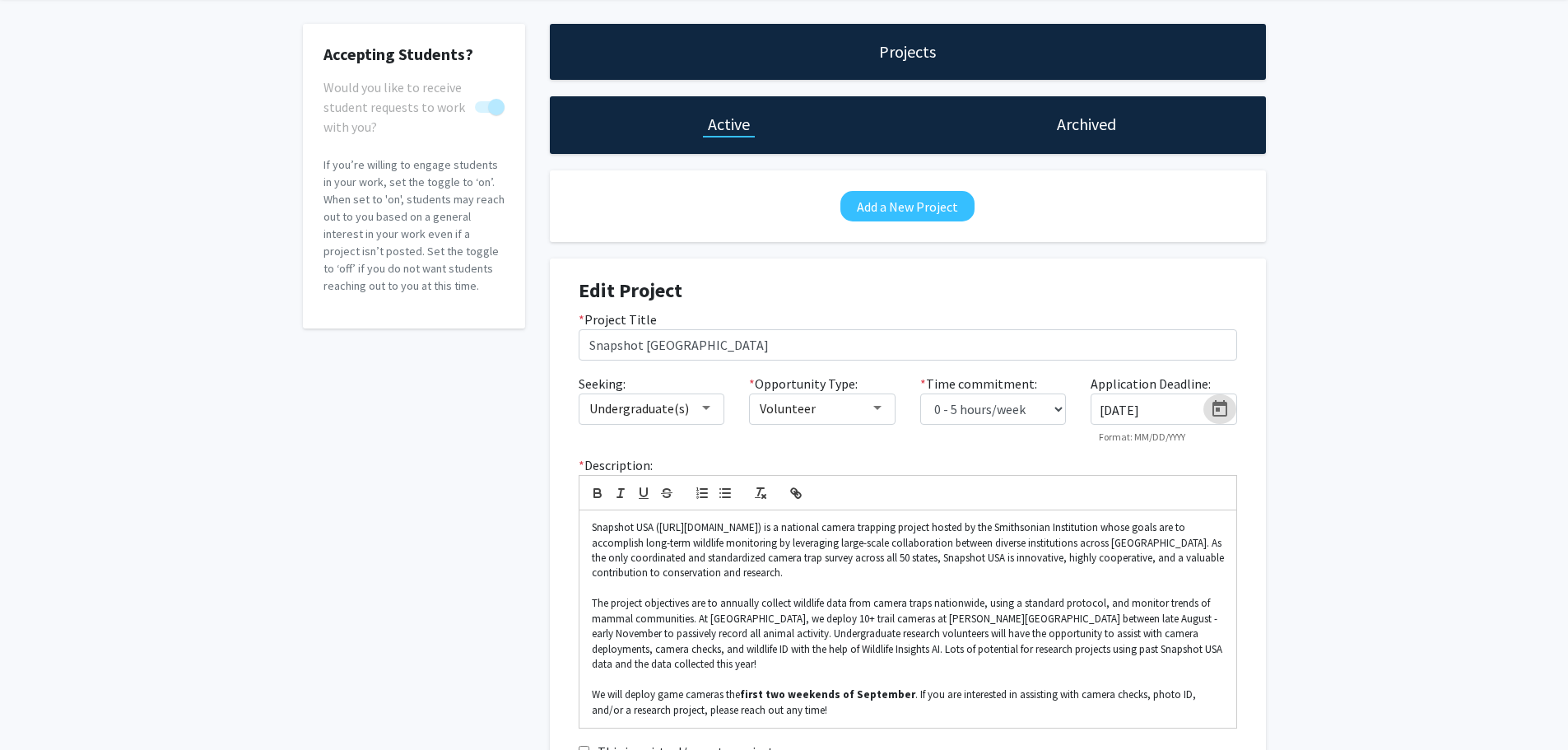
scroll to position [215, 0]
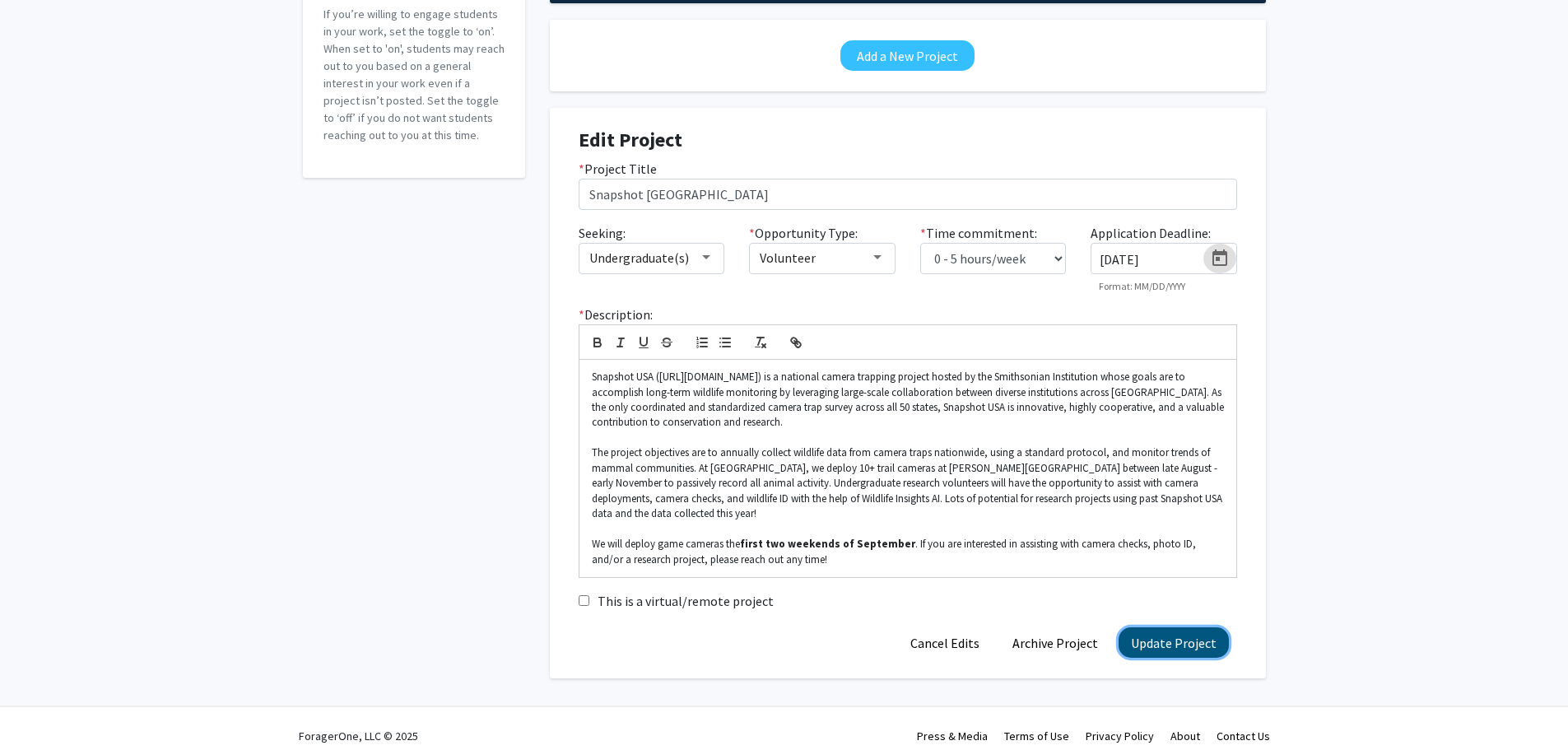
click at [1176, 632] on button "Update Project" at bounding box center [1174, 642] width 110 height 31
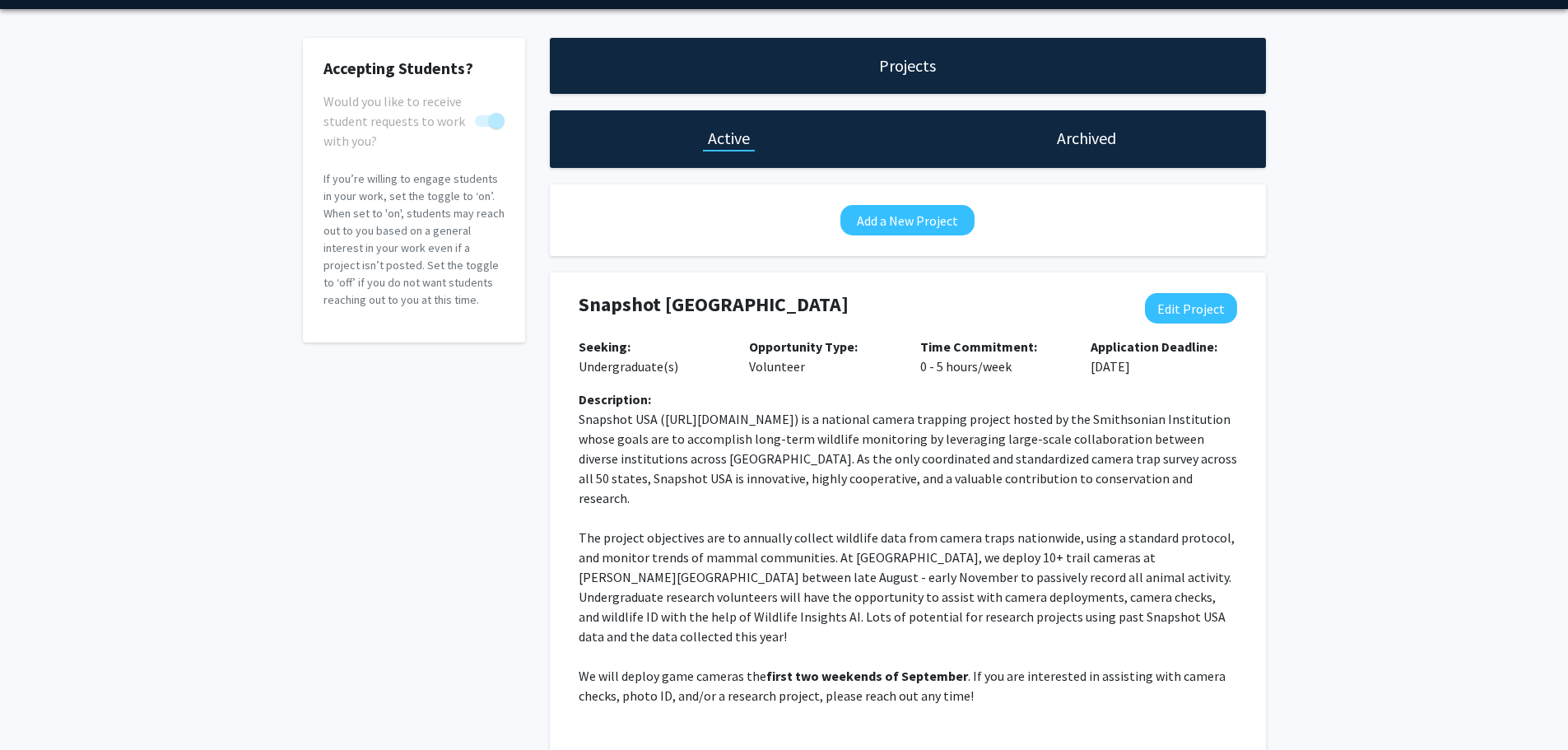
scroll to position [99, 0]
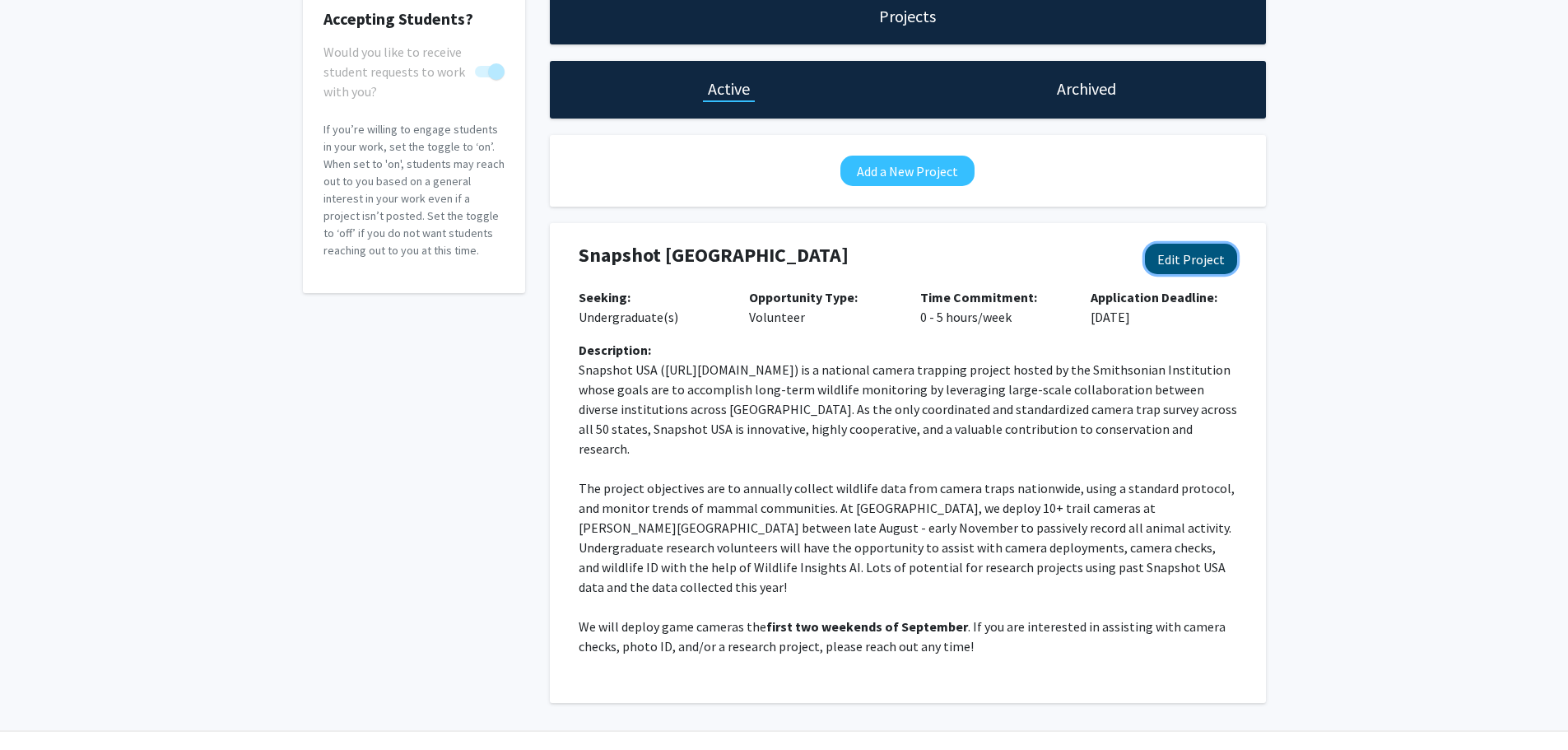
click at [1210, 261] on button "Edit Project" at bounding box center [1191, 258] width 92 height 31
select select "0 - 5"
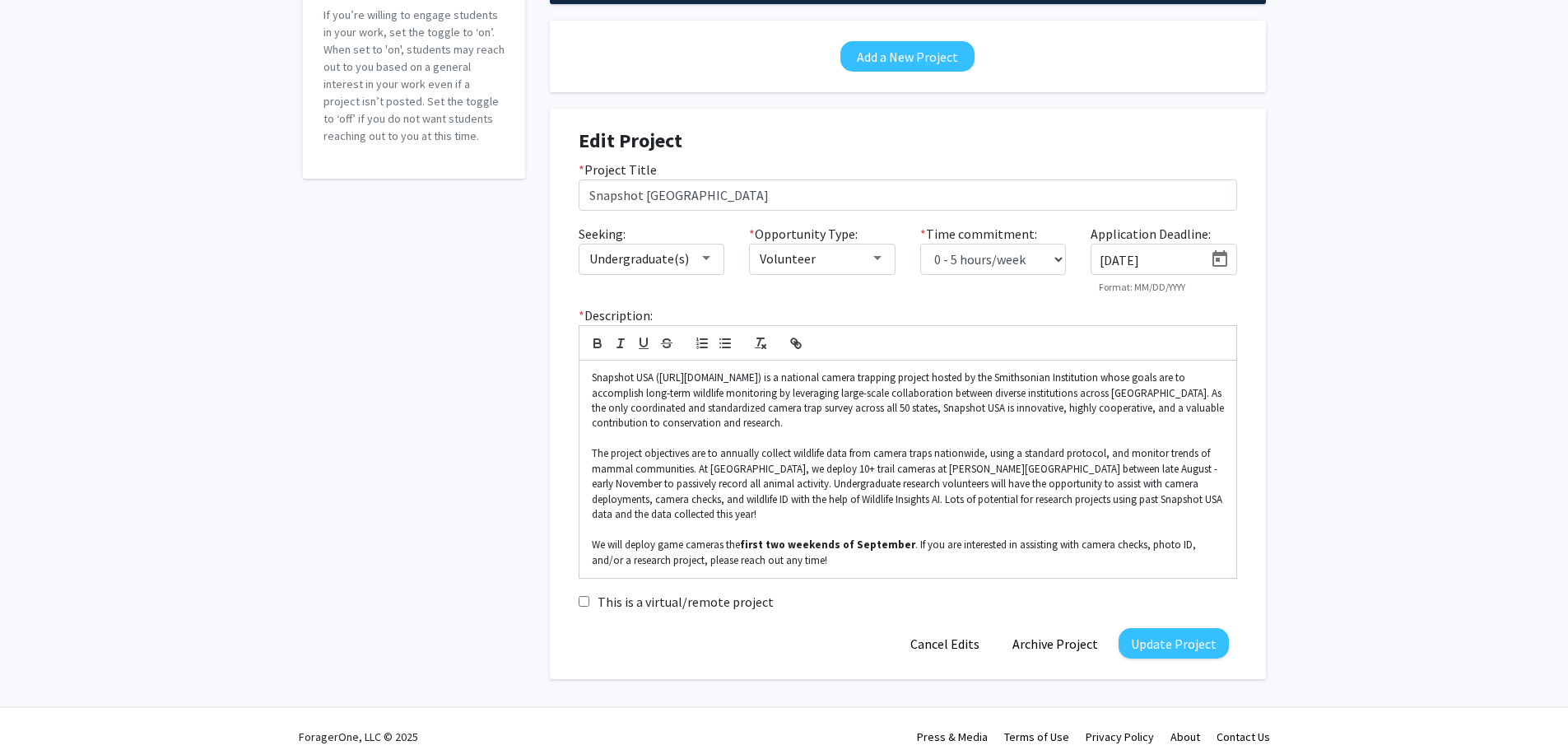
scroll to position [215, 0]
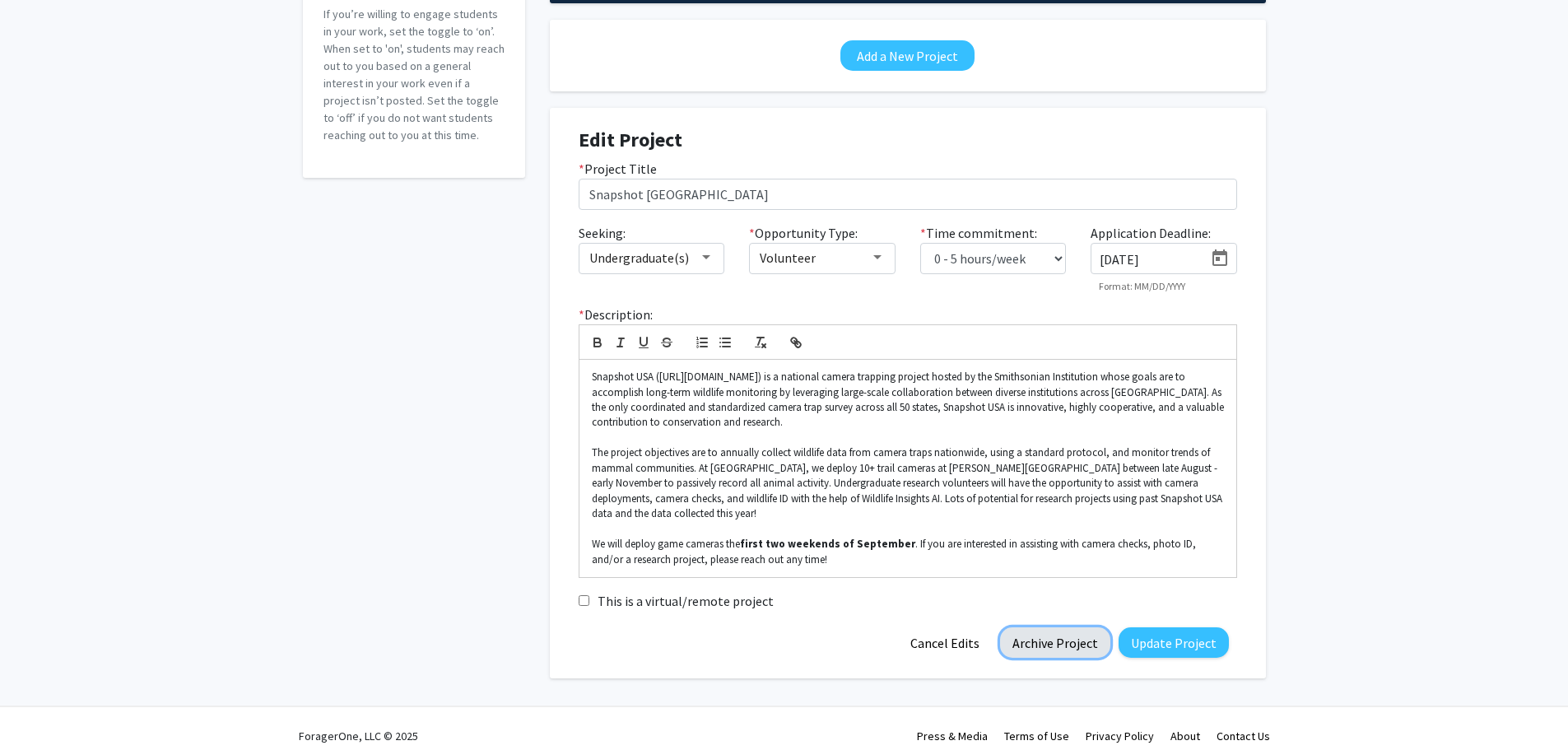
click at [1040, 633] on button "Archive Project" at bounding box center [1055, 642] width 110 height 31
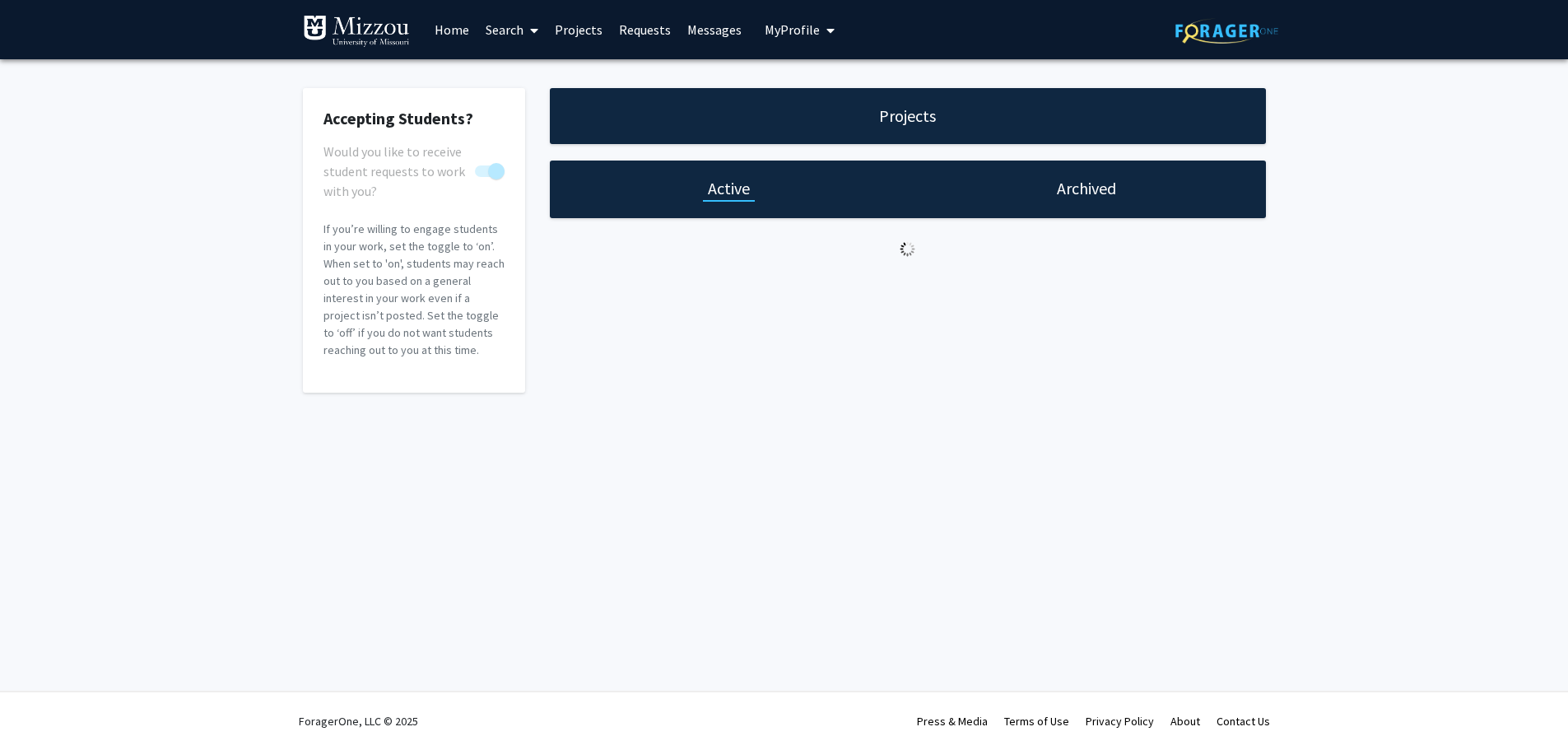
scroll to position [0, 0]
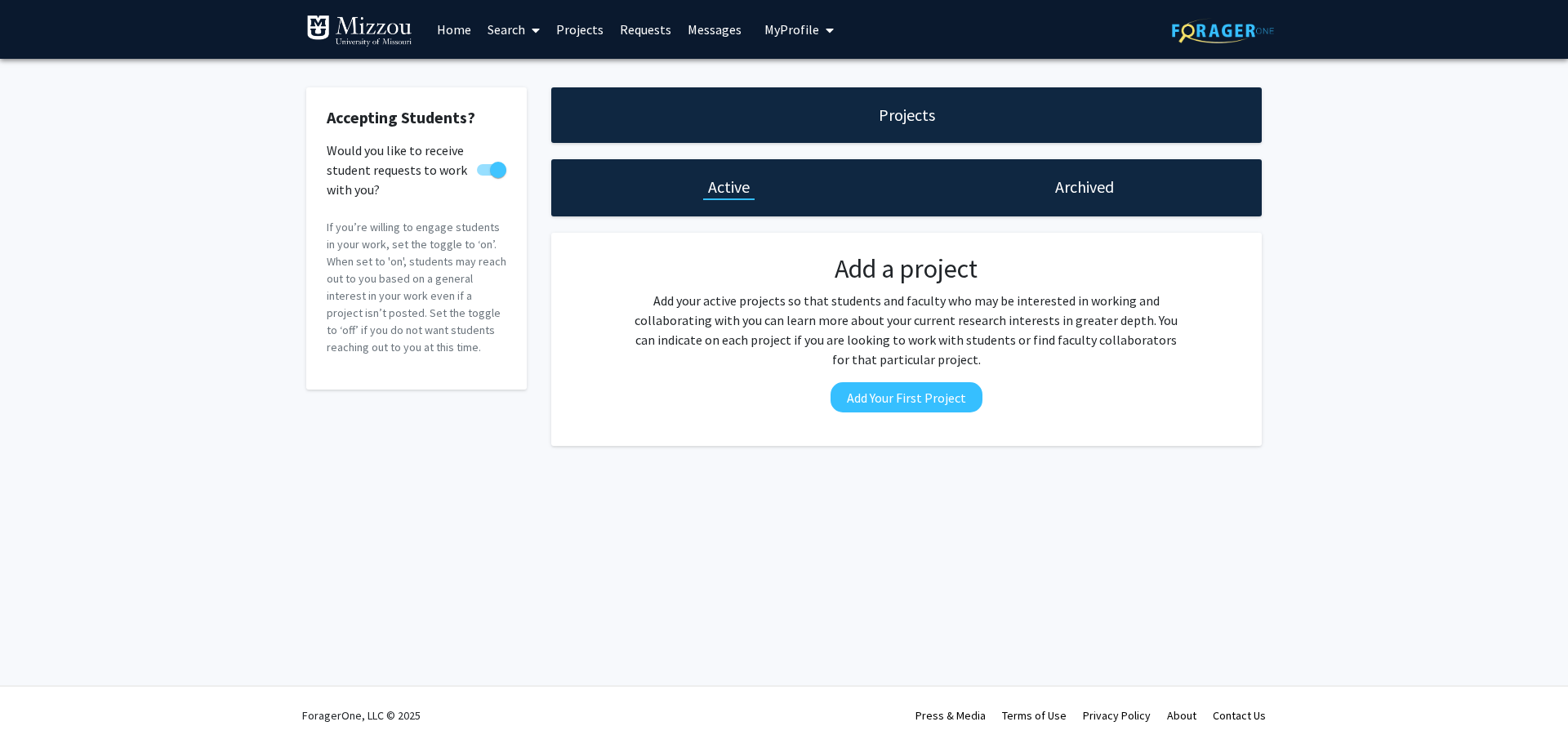
click at [1124, 189] on div "Archived" at bounding box center [1084, 188] width 356 height 58
click at [1062, 184] on h1 "Archived" at bounding box center [1084, 187] width 59 height 23
